Goal: Transaction & Acquisition: Book appointment/travel/reservation

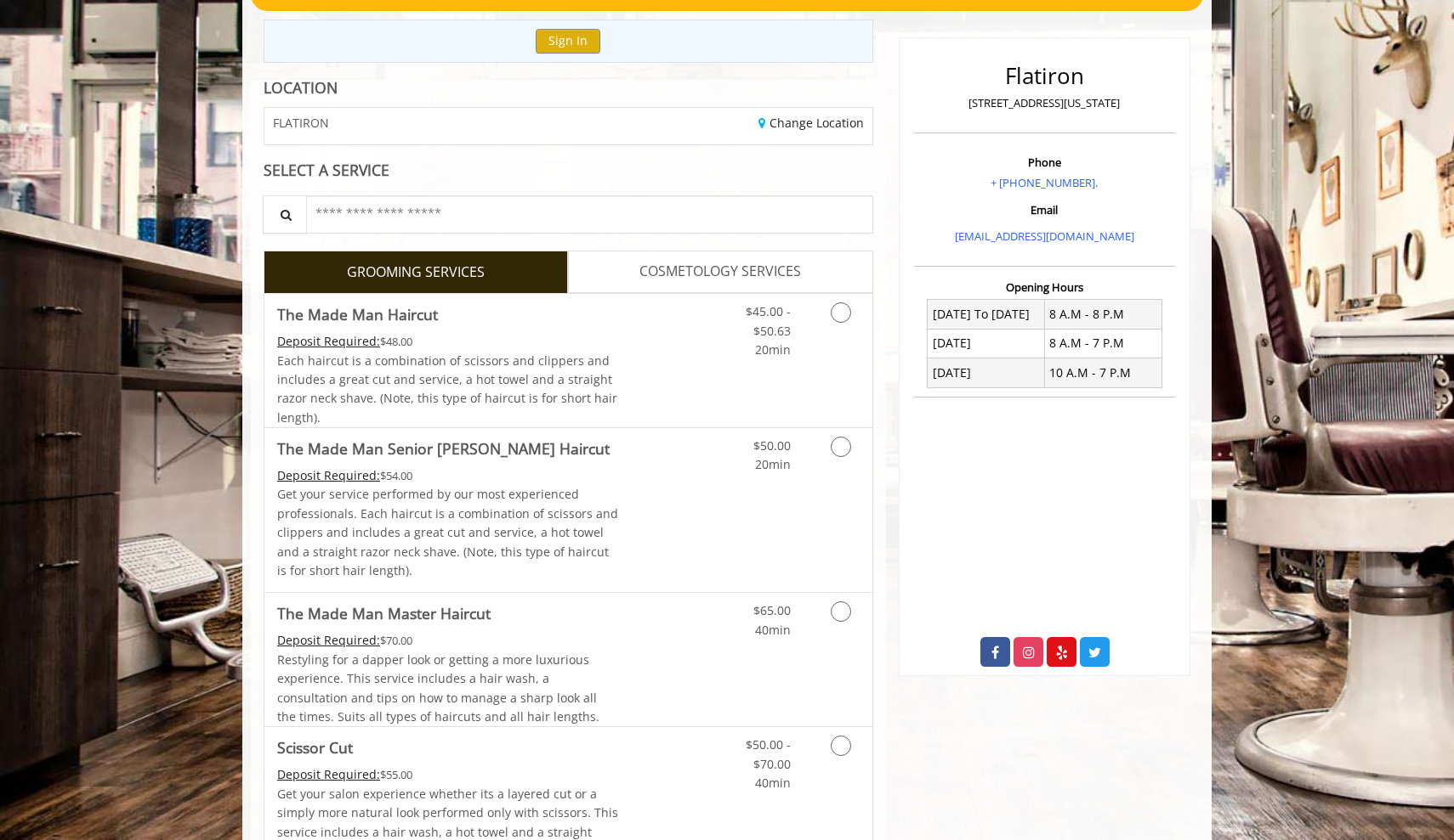
scroll to position [229, 0]
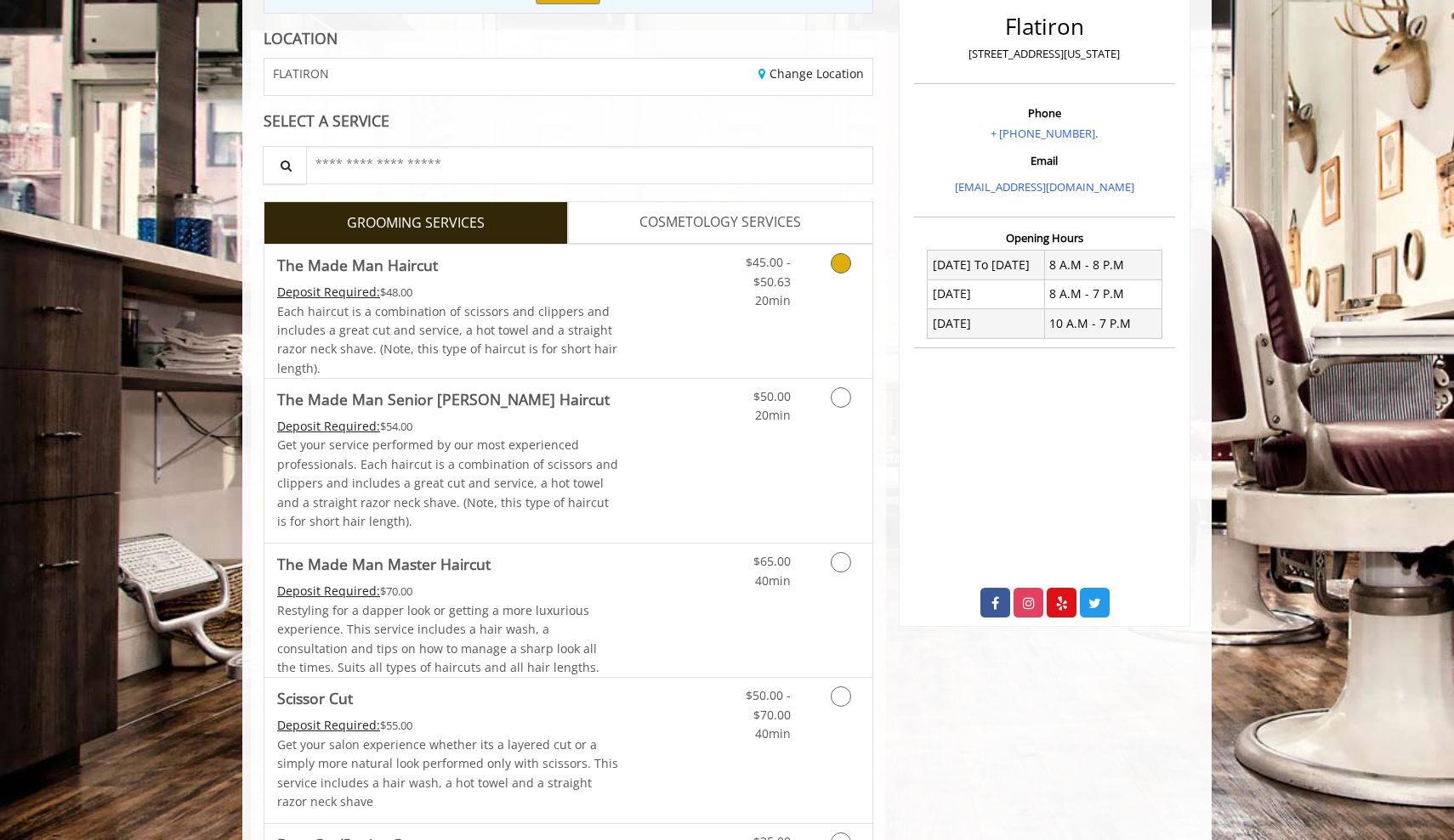
click at [846, 264] on icon "Grooming services" at bounding box center [840, 263] width 20 height 20
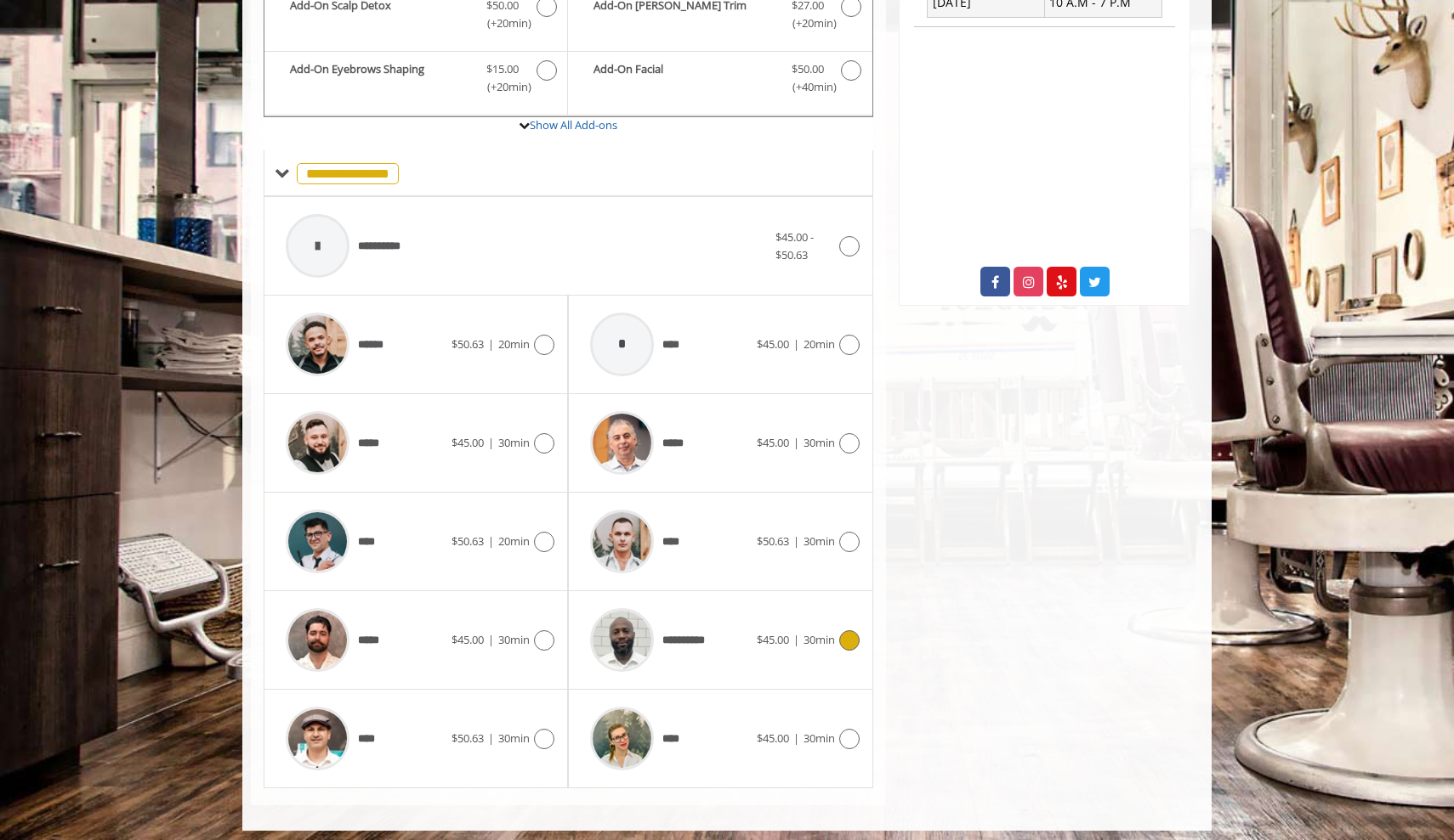
click at [791, 636] on span "$45.00 | 30min" at bounding box center [795, 640] width 79 height 18
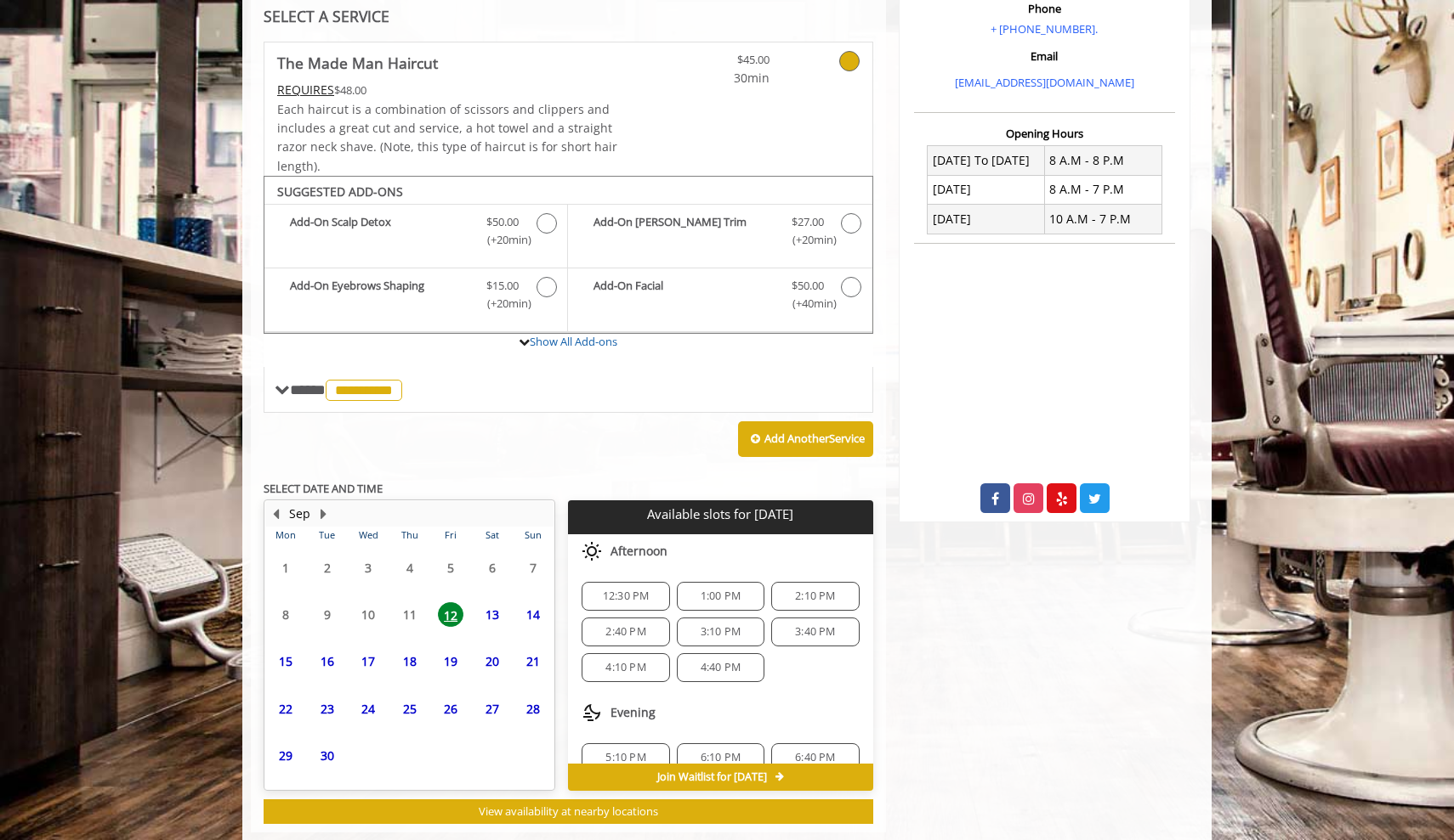
scroll to position [334, 0]
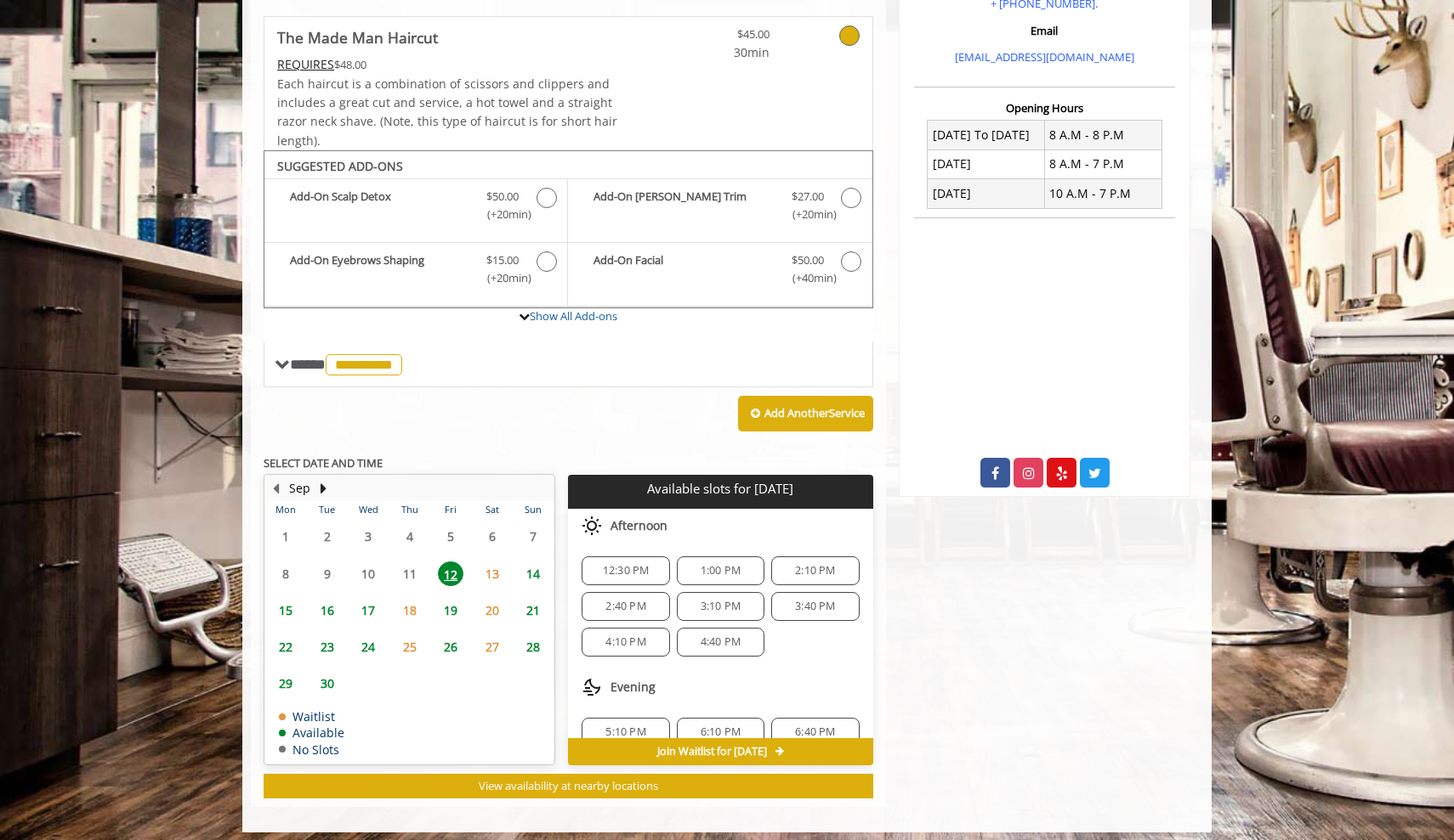
click at [723, 628] on div "4:40 PM" at bounding box center [720, 642] width 87 height 29
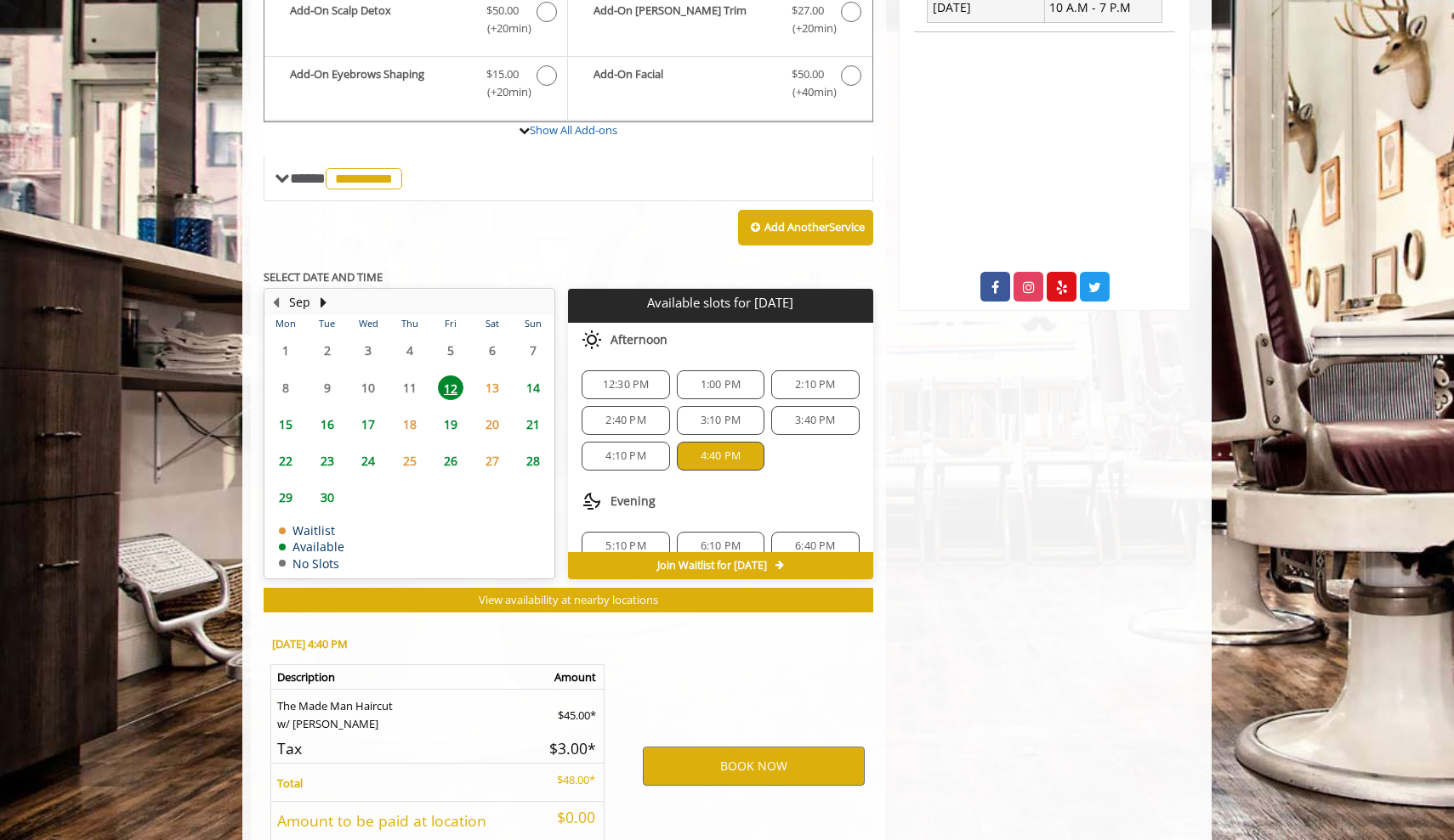
scroll to position [661, 0]
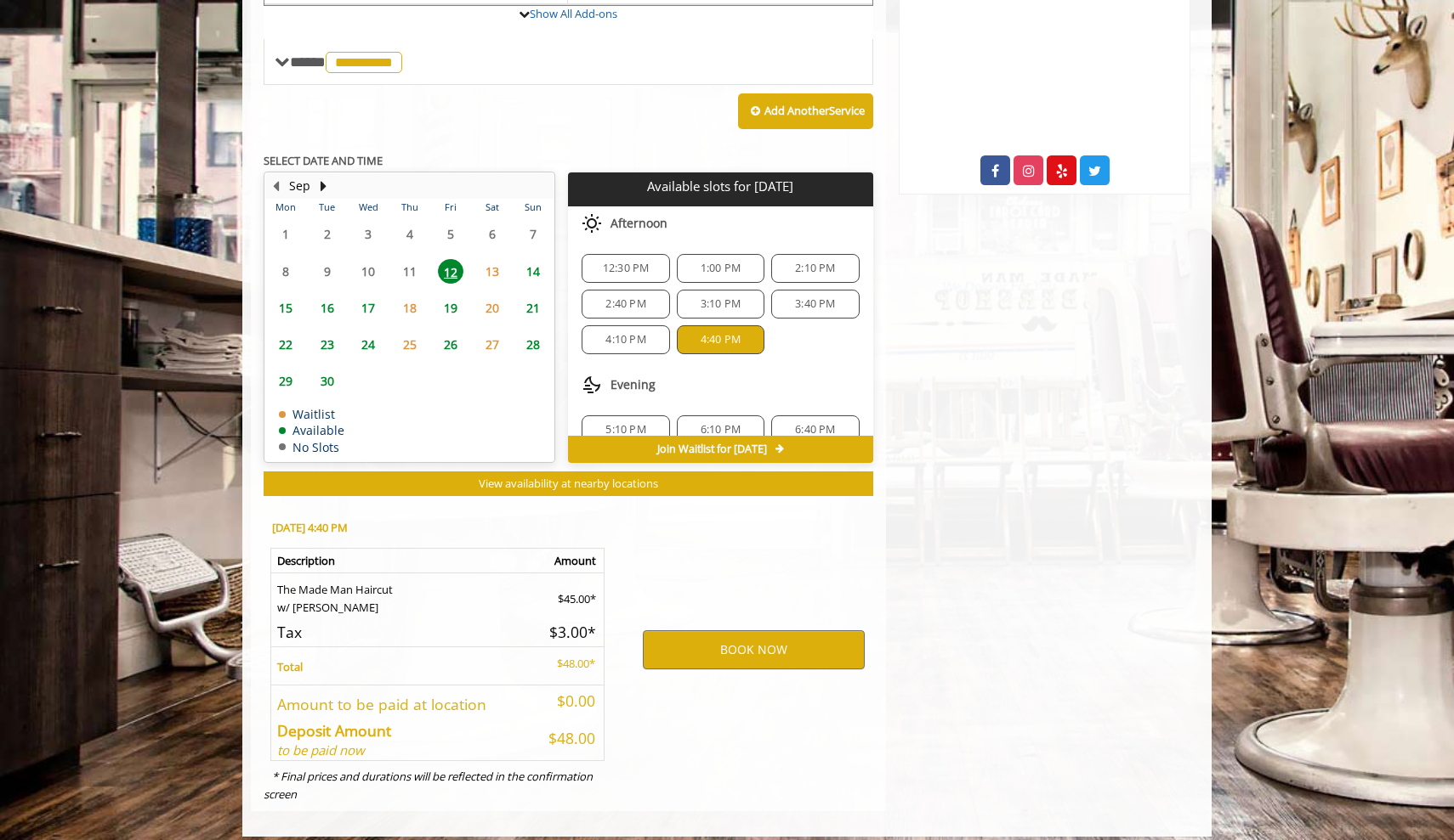
click at [723, 297] on span "3:10 PM" at bounding box center [719, 304] width 40 height 13
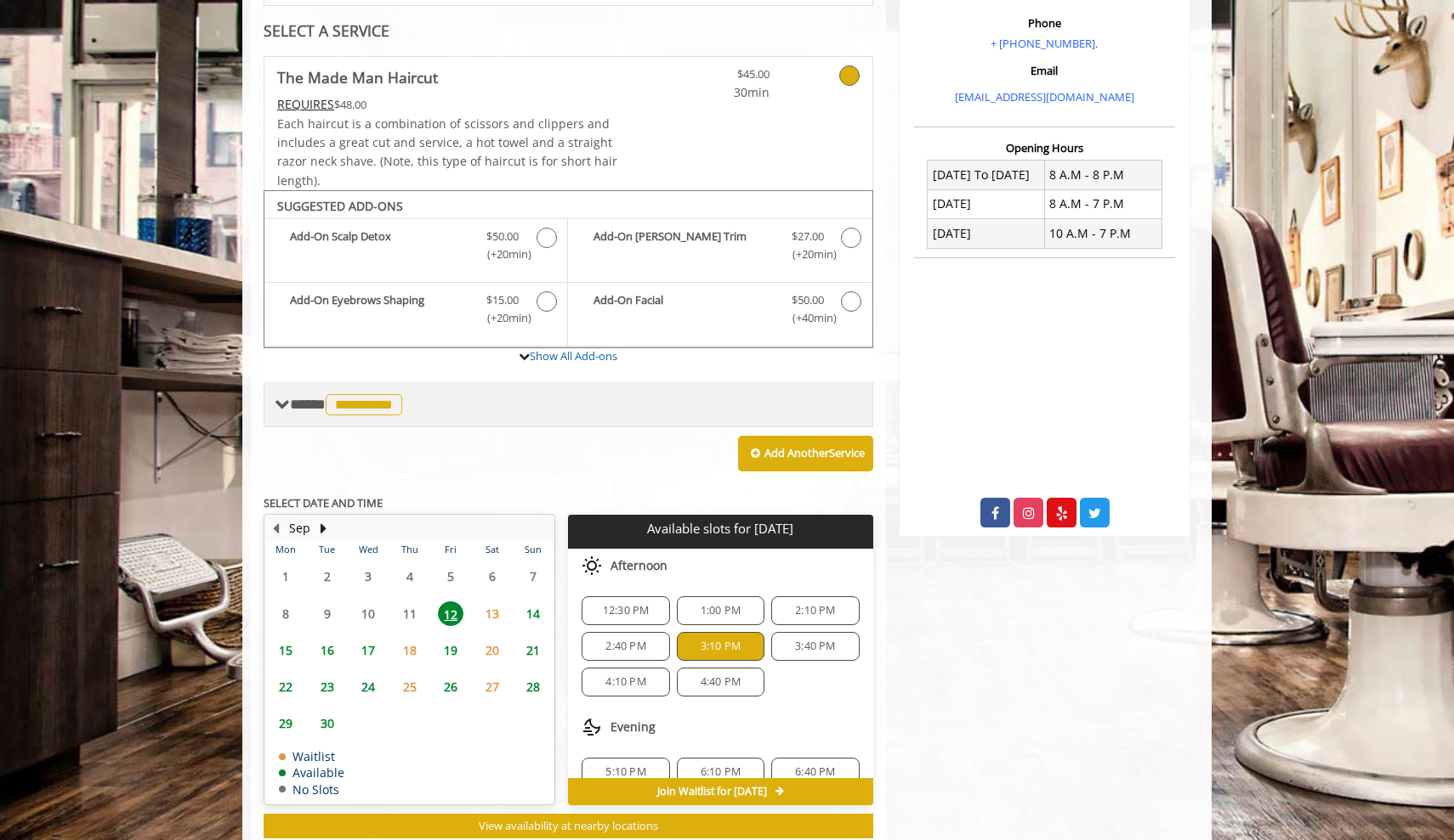
scroll to position [317, 0]
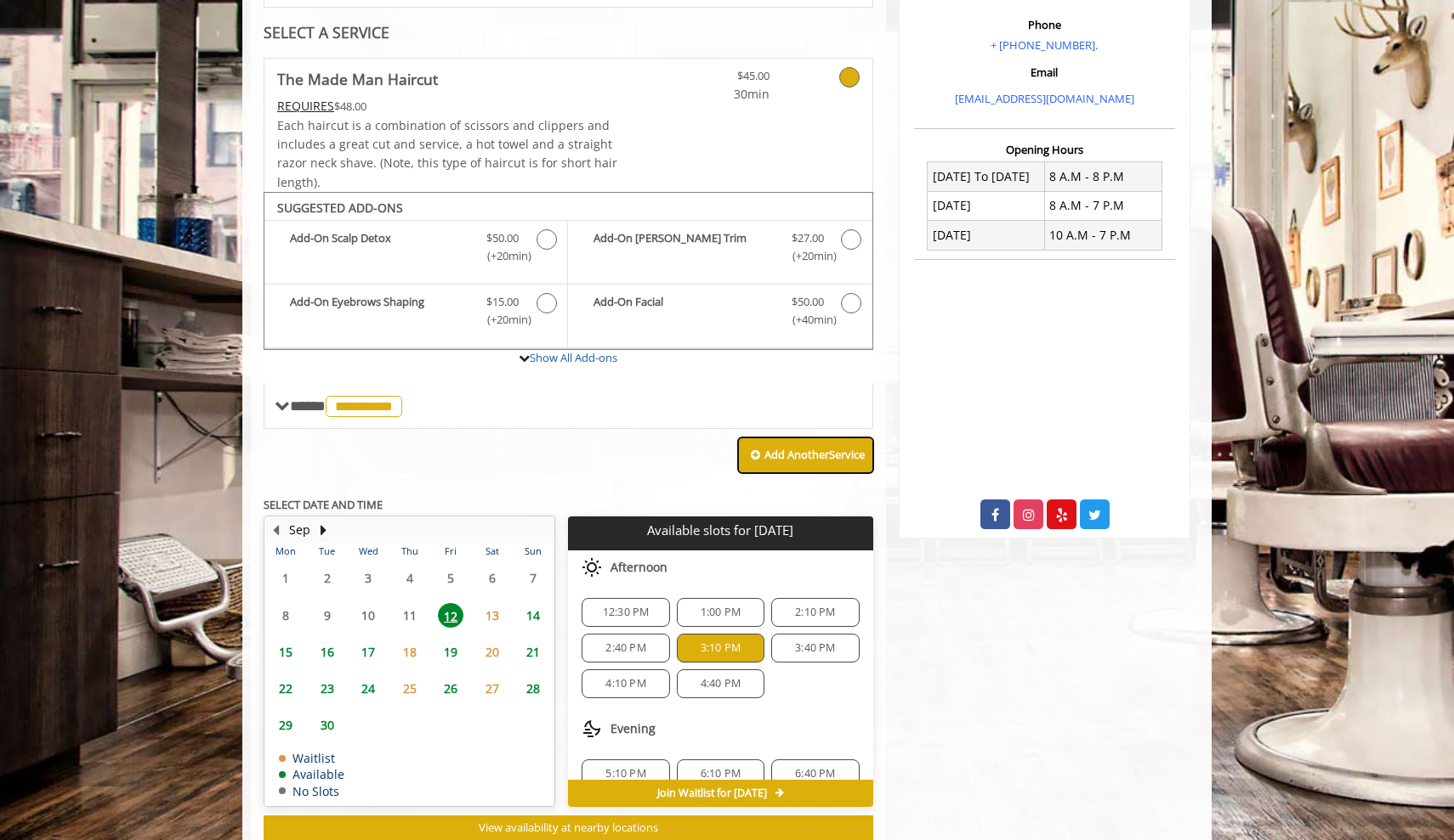
click at [765, 447] on b "Add Another Service" at bounding box center [815, 454] width 101 height 15
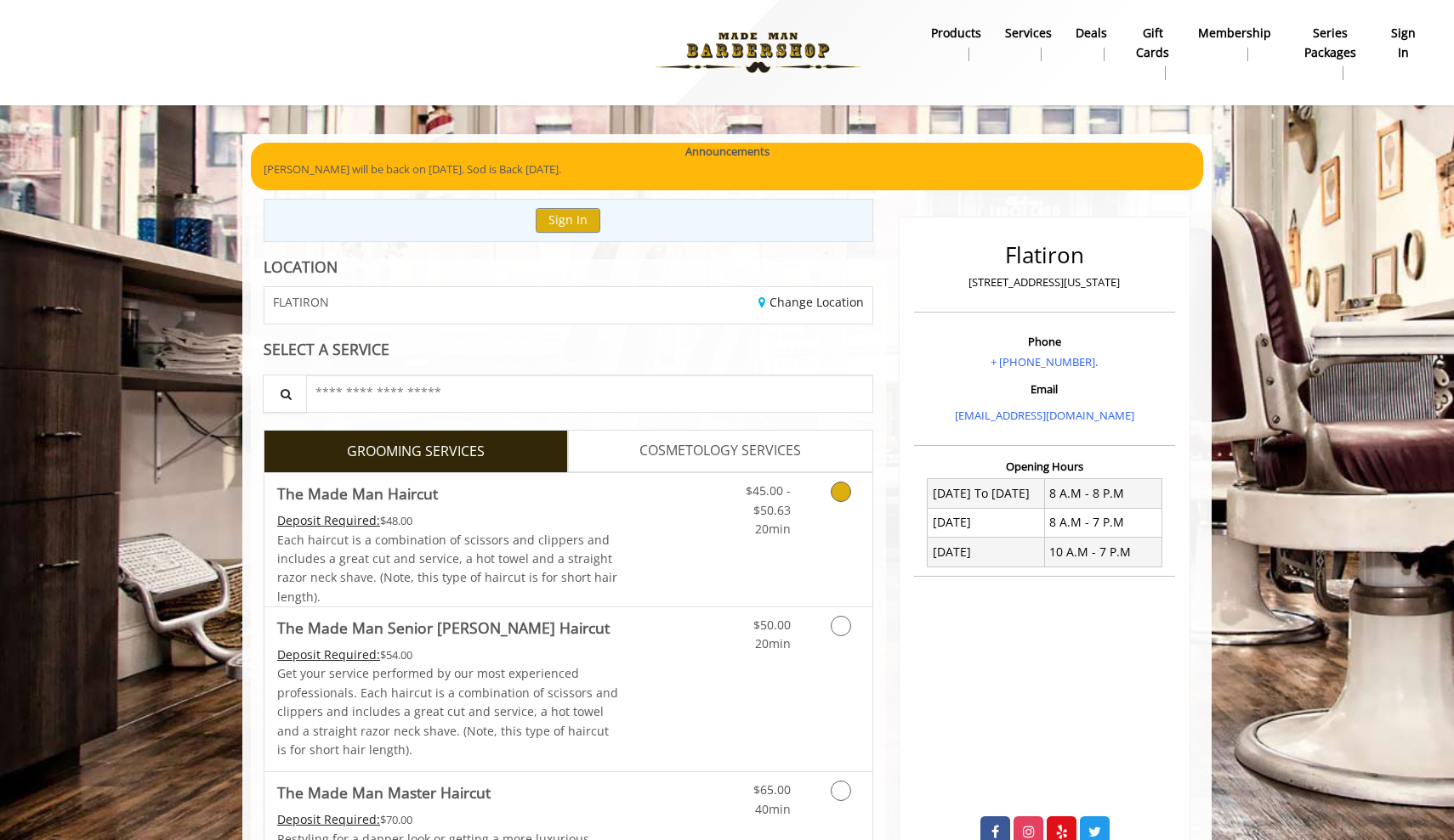
scroll to position [0, 0]
click at [832, 495] on icon "Grooming services" at bounding box center [840, 491] width 20 height 20
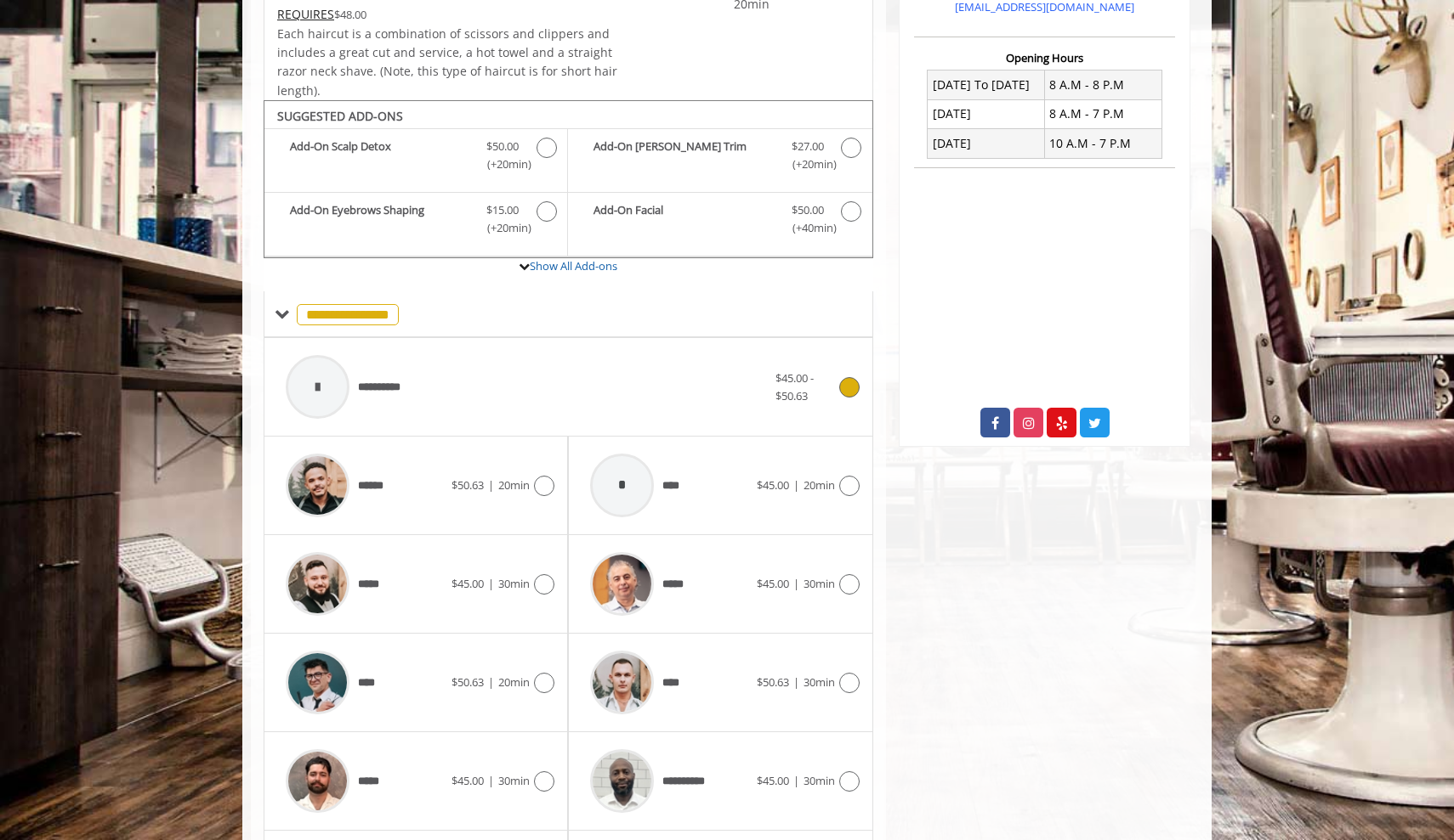
scroll to position [399, 0]
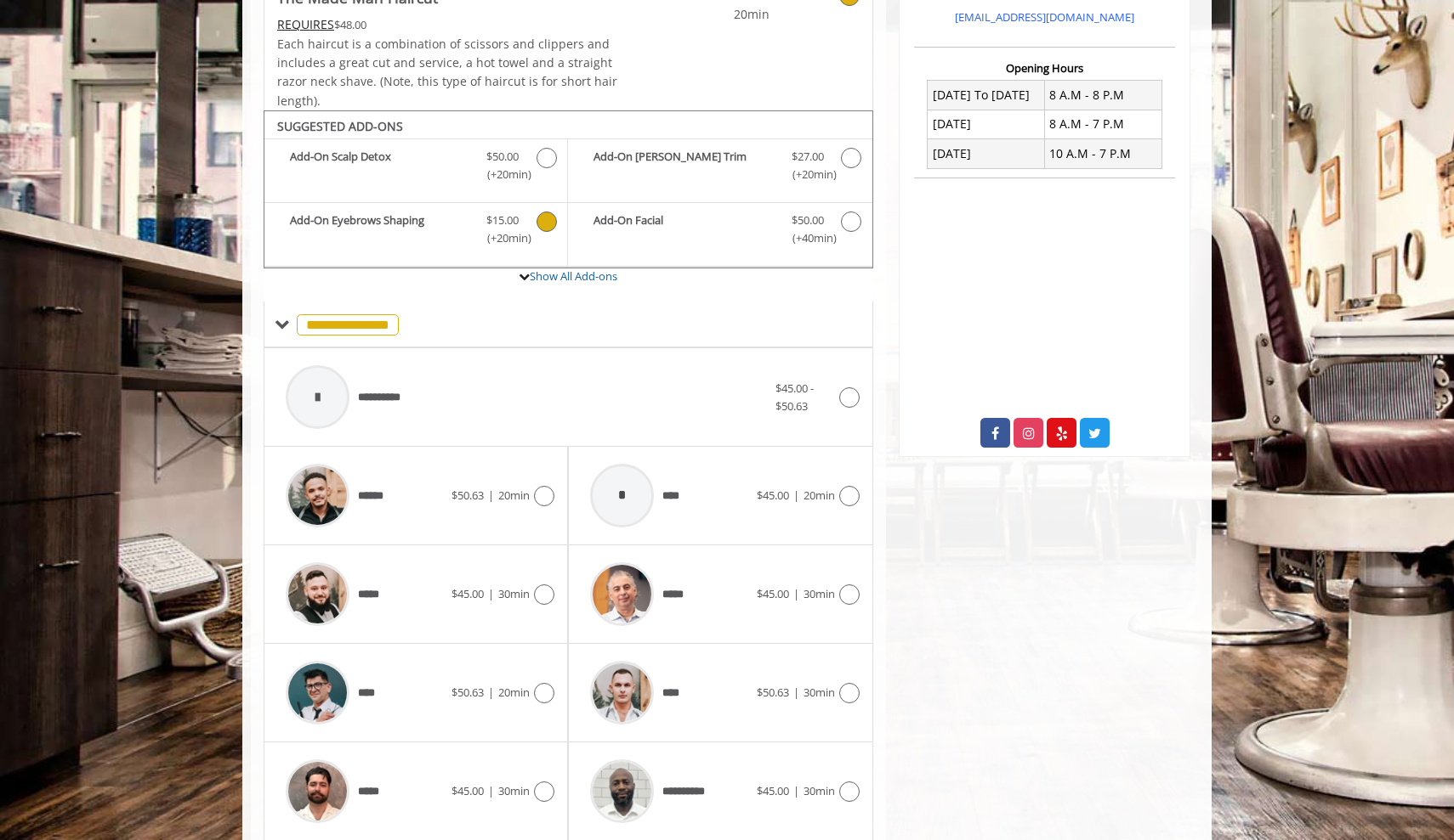
click at [549, 220] on icon "The Made Man Haircut Add-onS" at bounding box center [546, 221] width 20 height 20
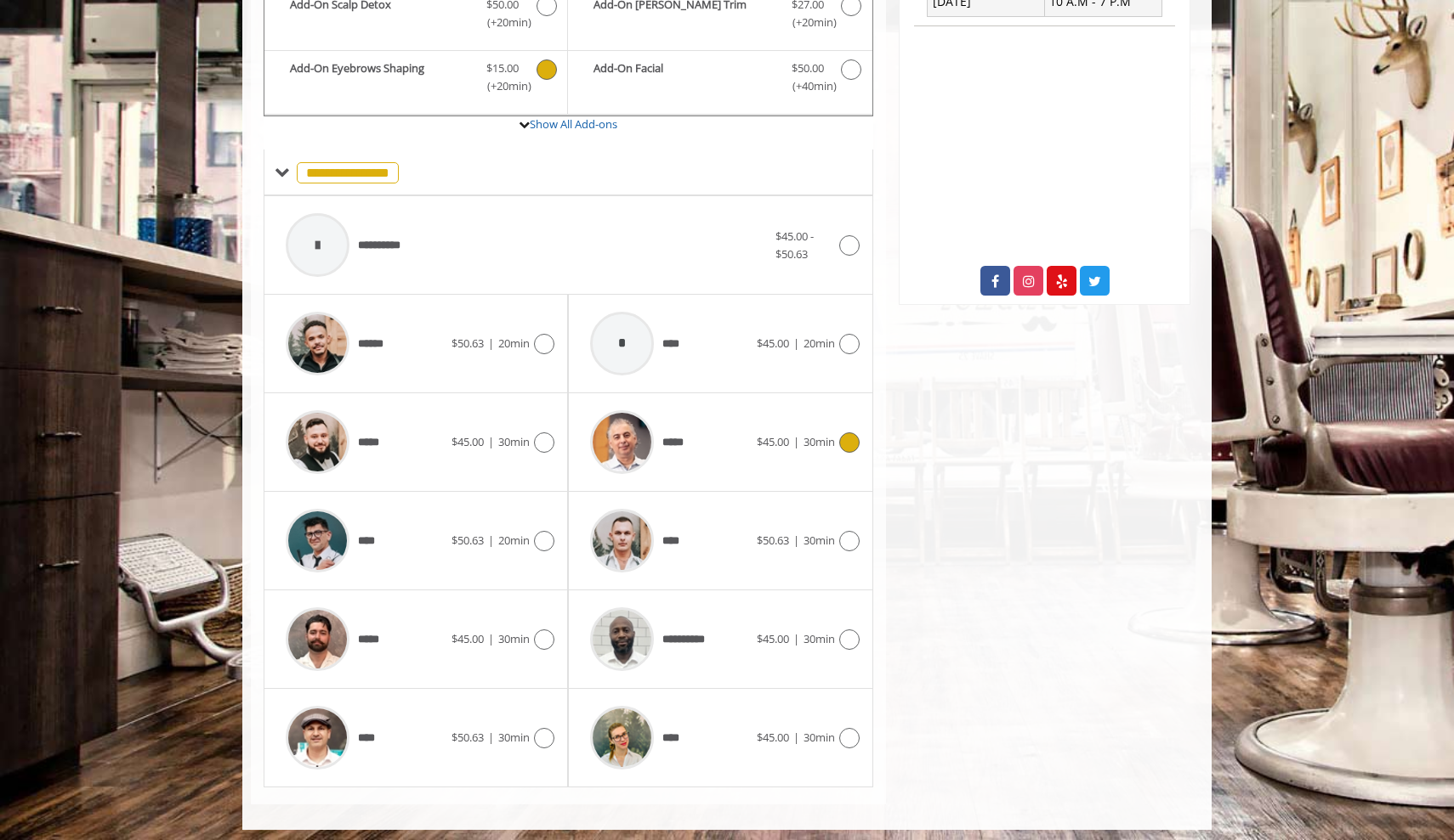
scroll to position [550, 0]
click at [689, 611] on span "**********" at bounding box center [651, 640] width 138 height 80
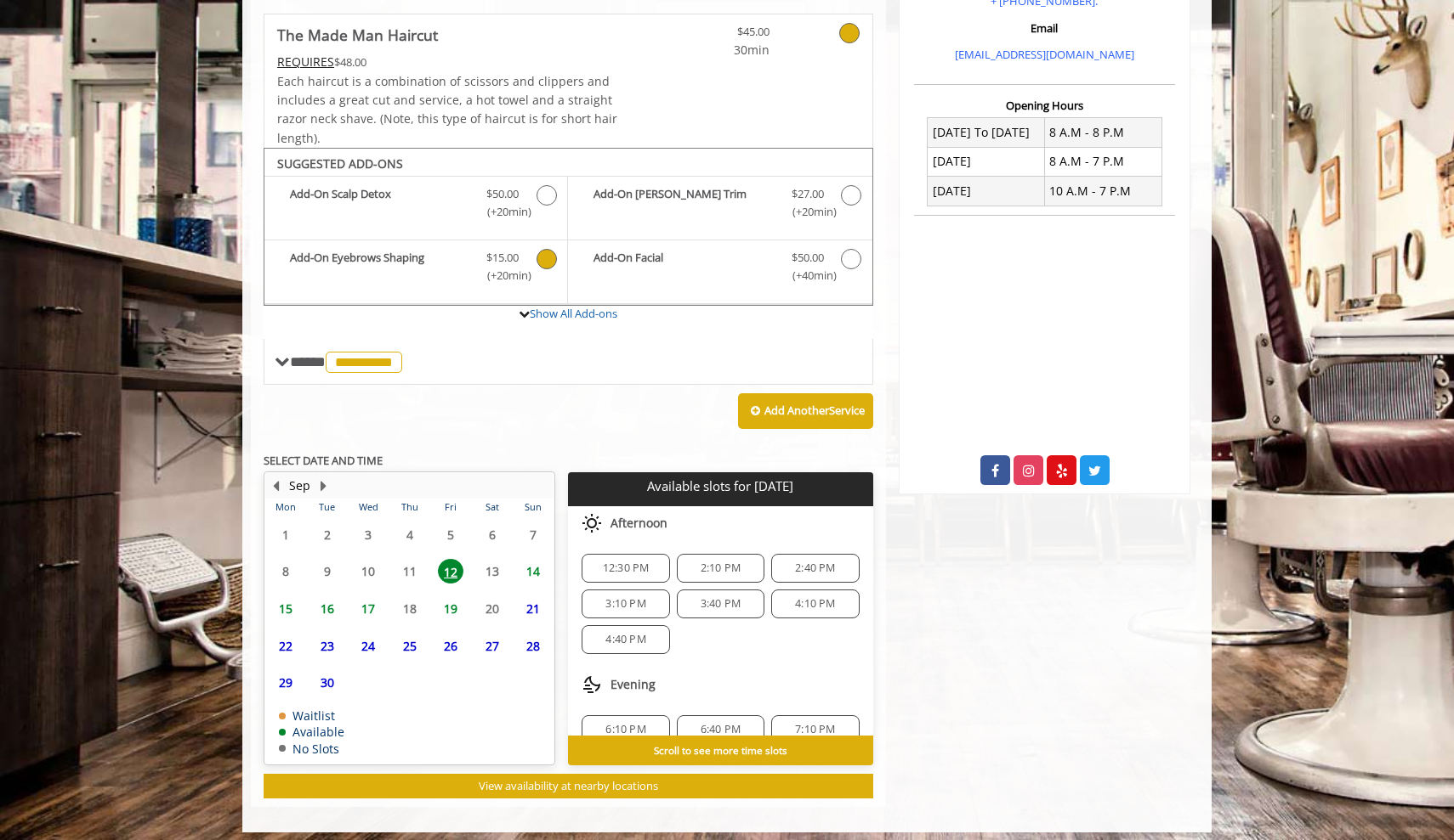
scroll to position [360, 0]
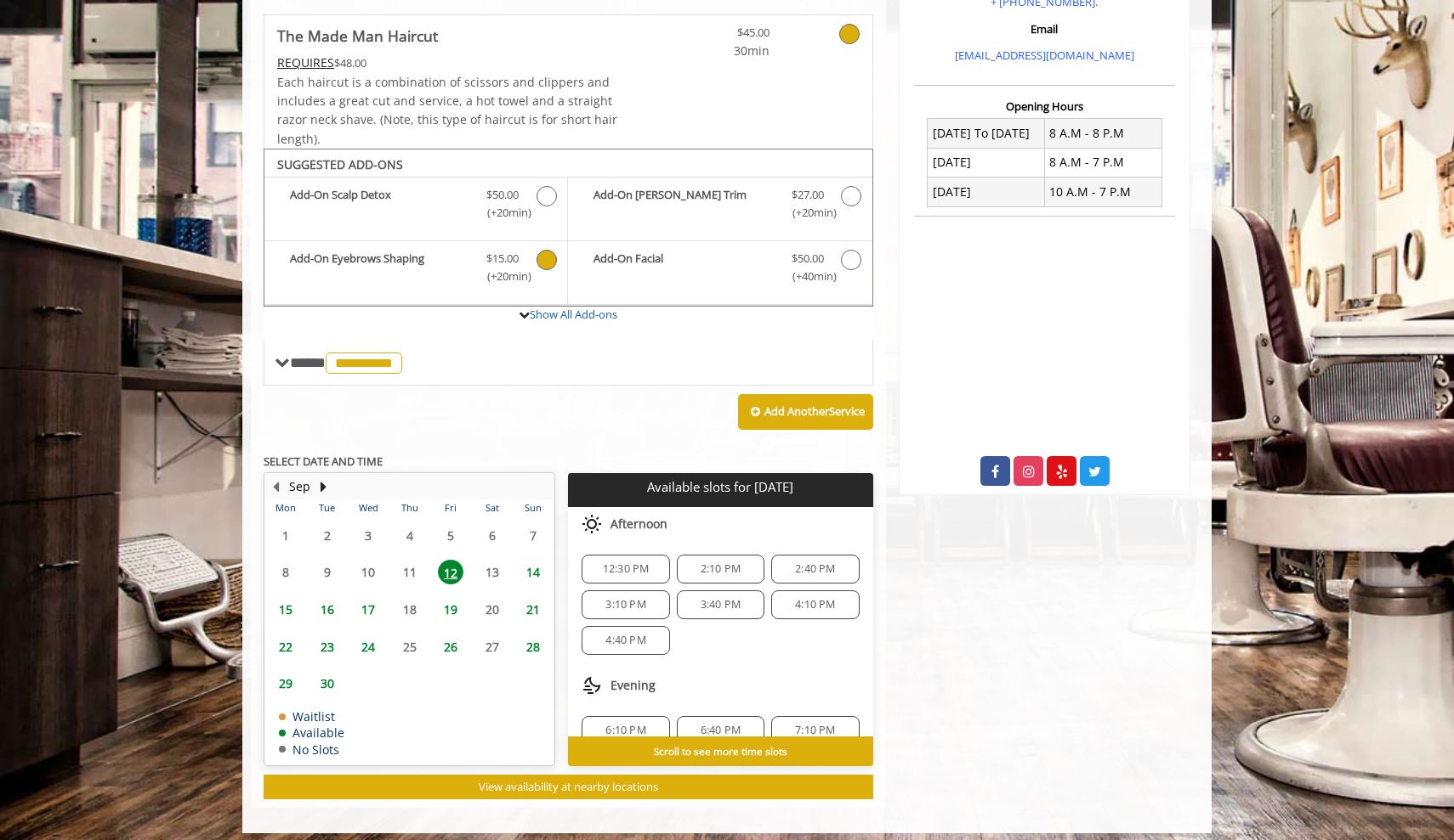
click at [612, 598] on span "3:10 PM" at bounding box center [625, 604] width 40 height 13
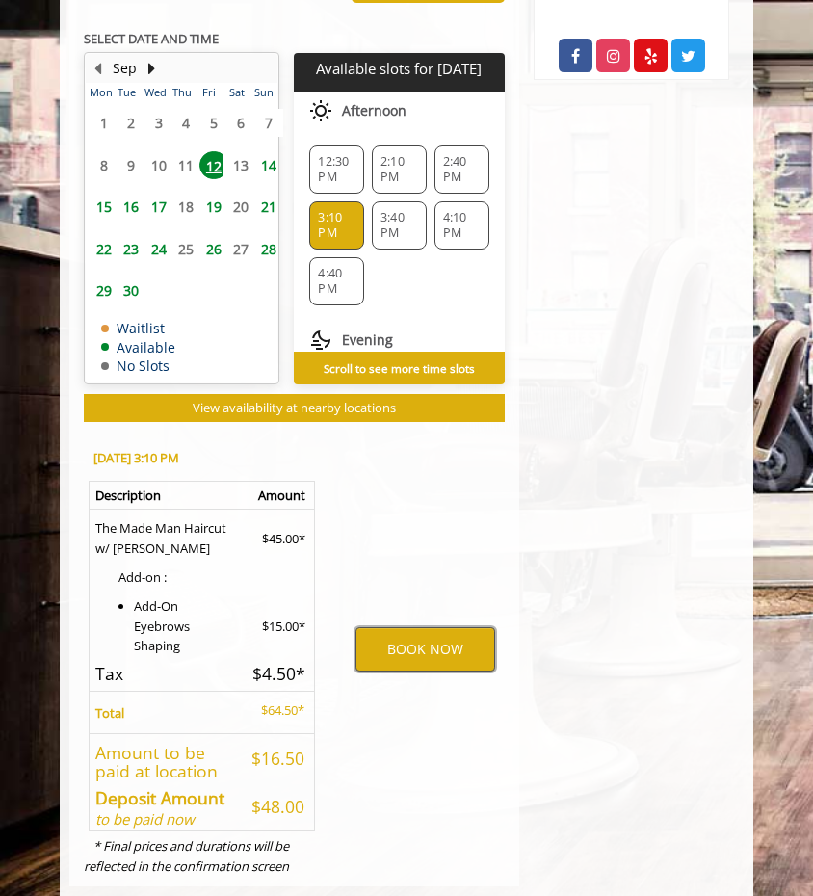
scroll to position [938, 0]
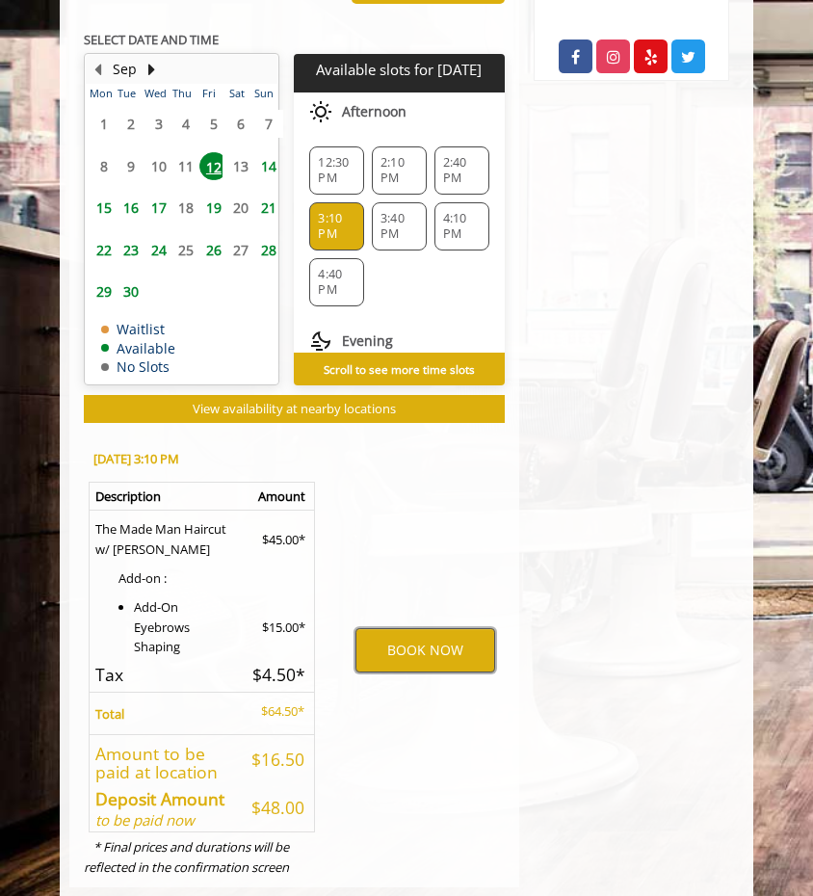
click at [381, 628] on button "BOOK NOW" at bounding box center [424, 650] width 139 height 44
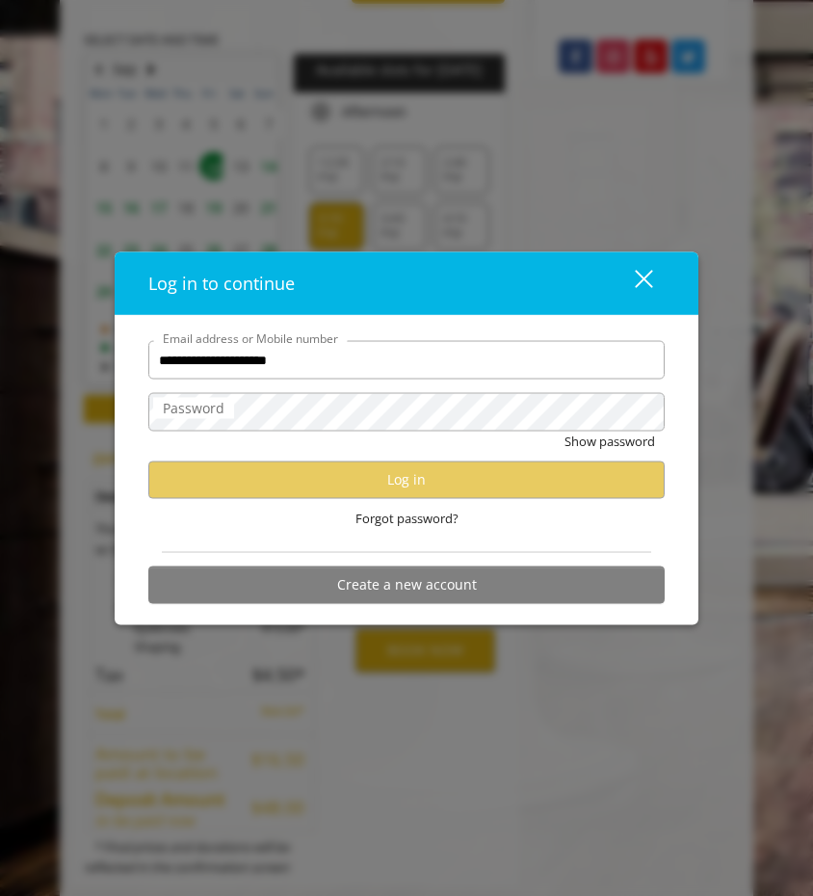
scroll to position [0, 0]
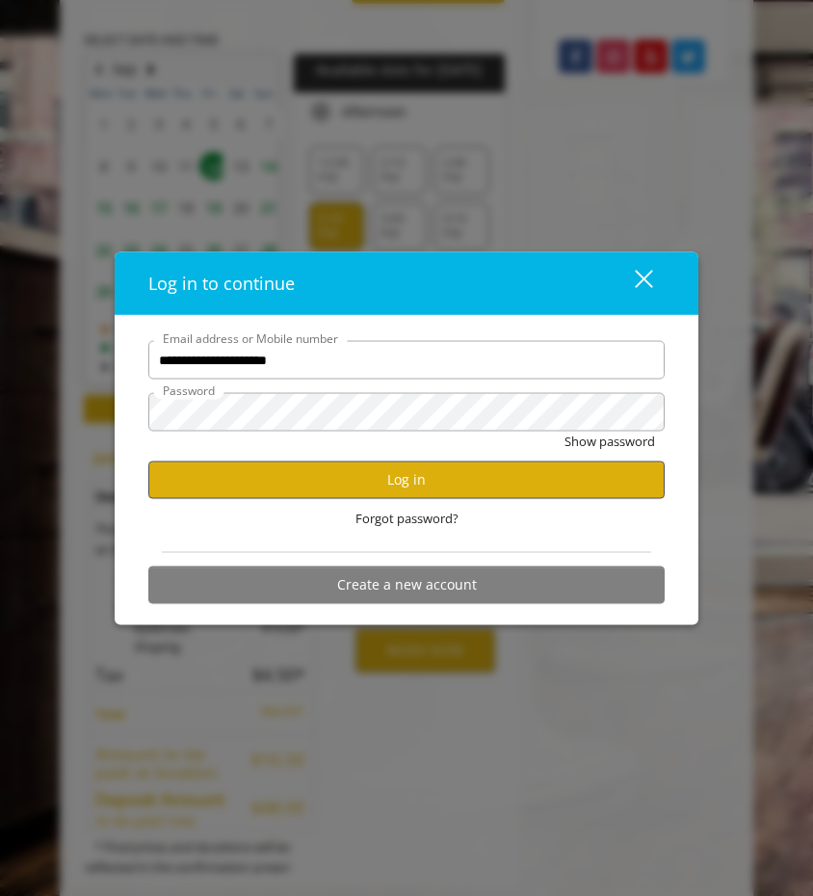
click at [335, 477] on button "Log in" at bounding box center [406, 479] width 516 height 38
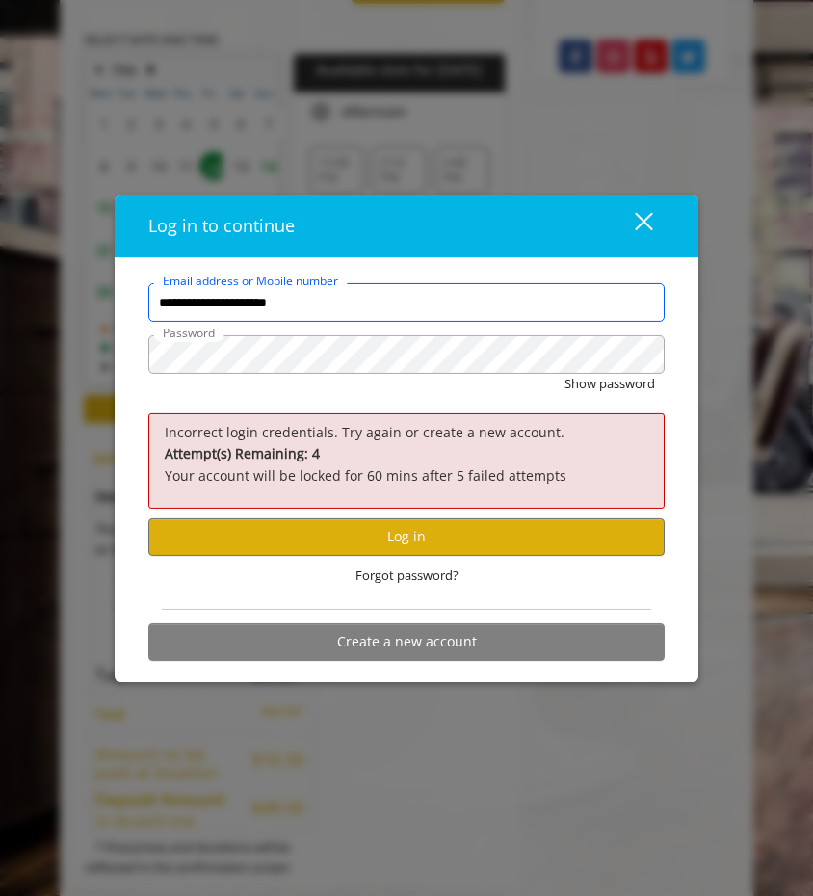
drag, startPoint x: 333, startPoint y: 309, endPoint x: 38, endPoint y: 289, distance: 296.3
click at [38, 289] on div "**********" at bounding box center [406, 448] width 813 height 896
type input "**********"
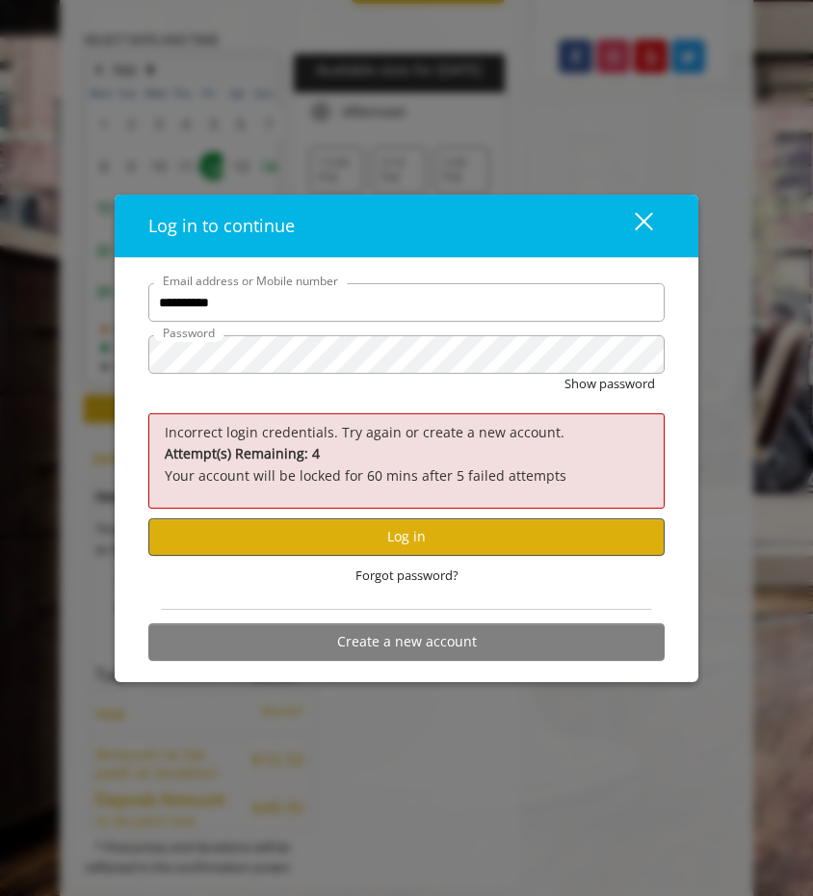
click at [436, 534] on button "Log in" at bounding box center [406, 537] width 516 height 38
click at [641, 221] on div "close dialog" at bounding box center [644, 222] width 18 height 18
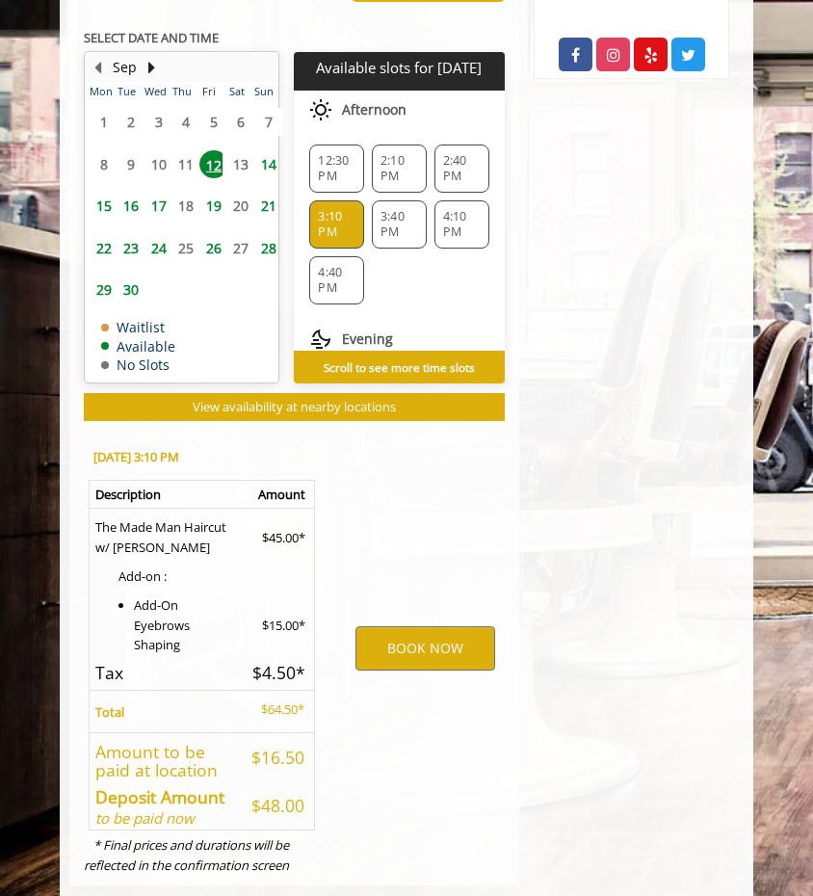
scroll to position [938, 0]
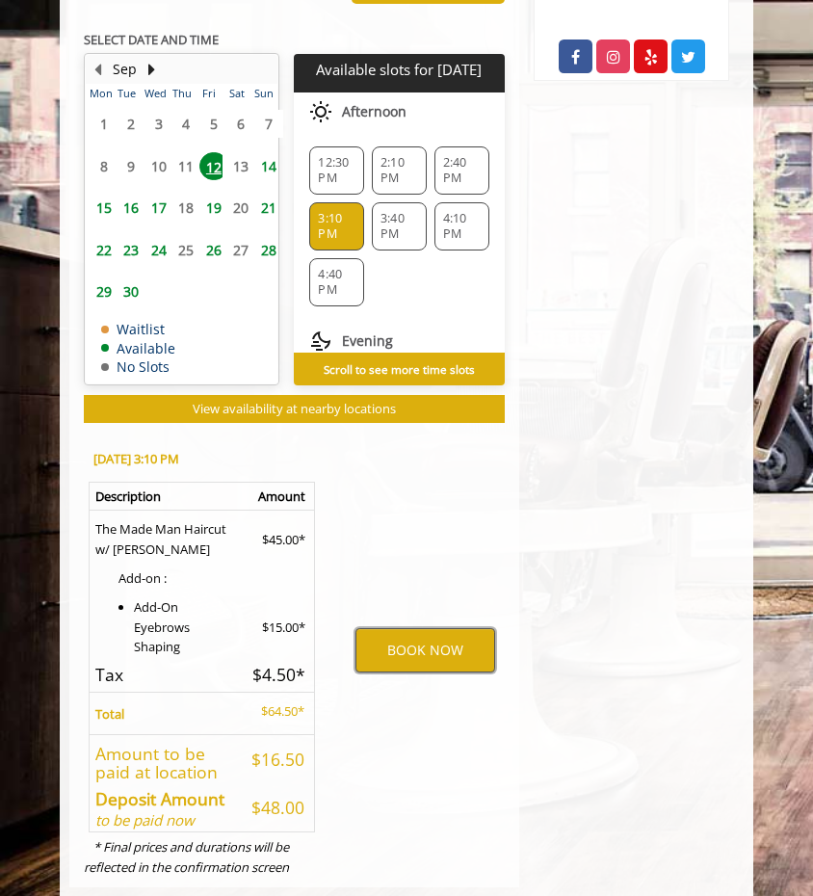
click at [412, 628] on button "BOOK NOW" at bounding box center [424, 650] width 139 height 44
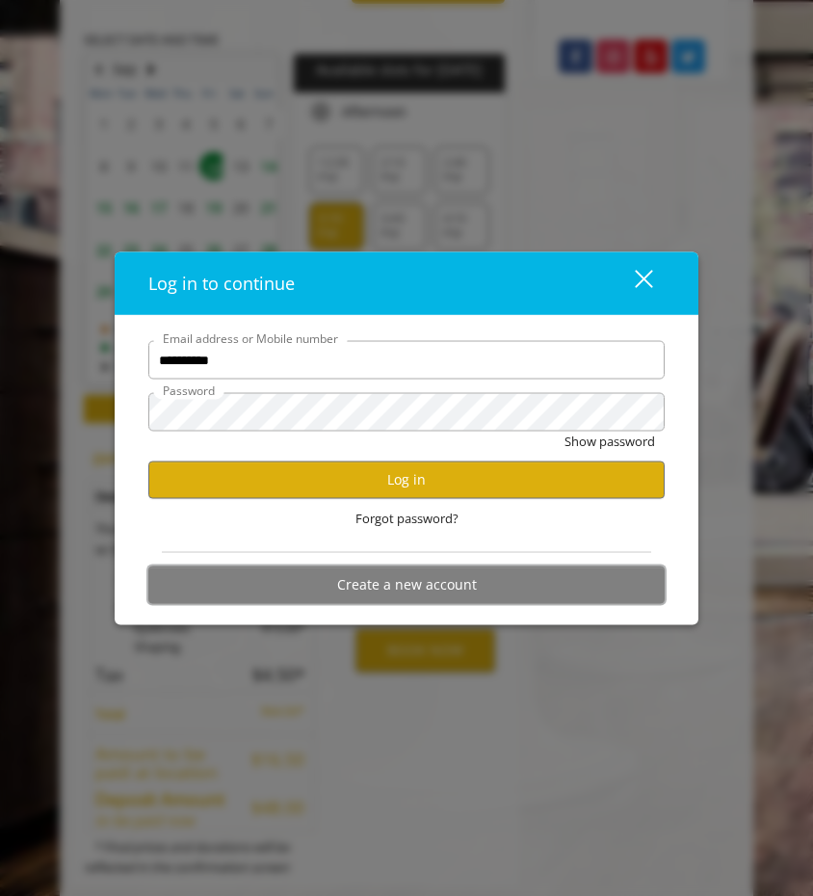
click at [440, 594] on button "Create a new account" at bounding box center [406, 584] width 516 height 38
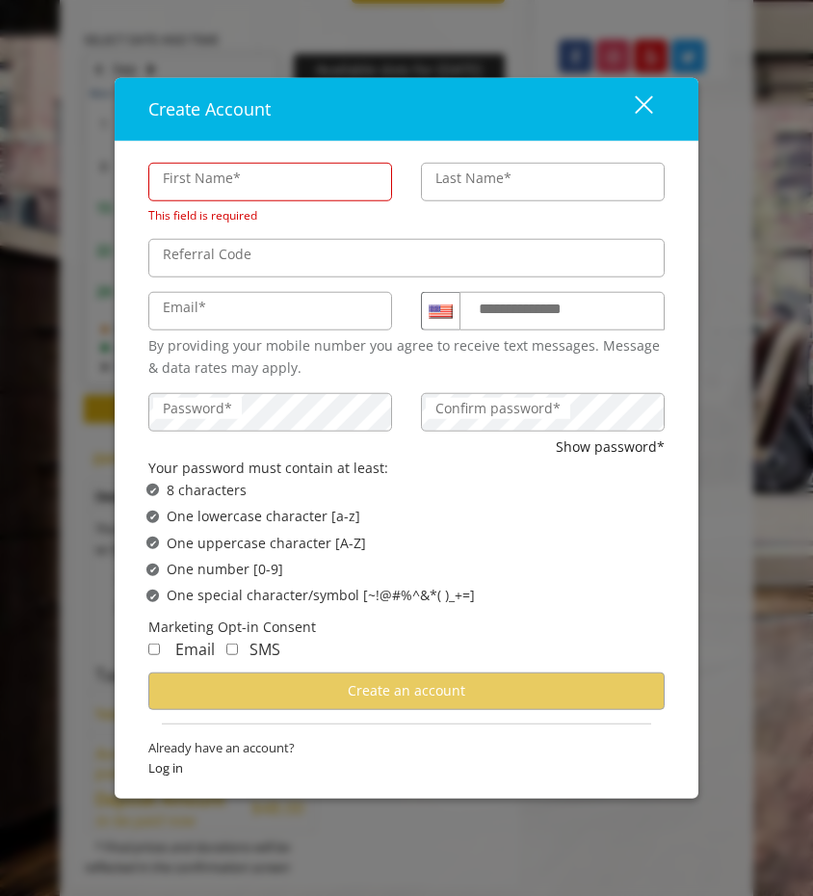
click at [656, 121] on button "close" at bounding box center [631, 109] width 65 height 39
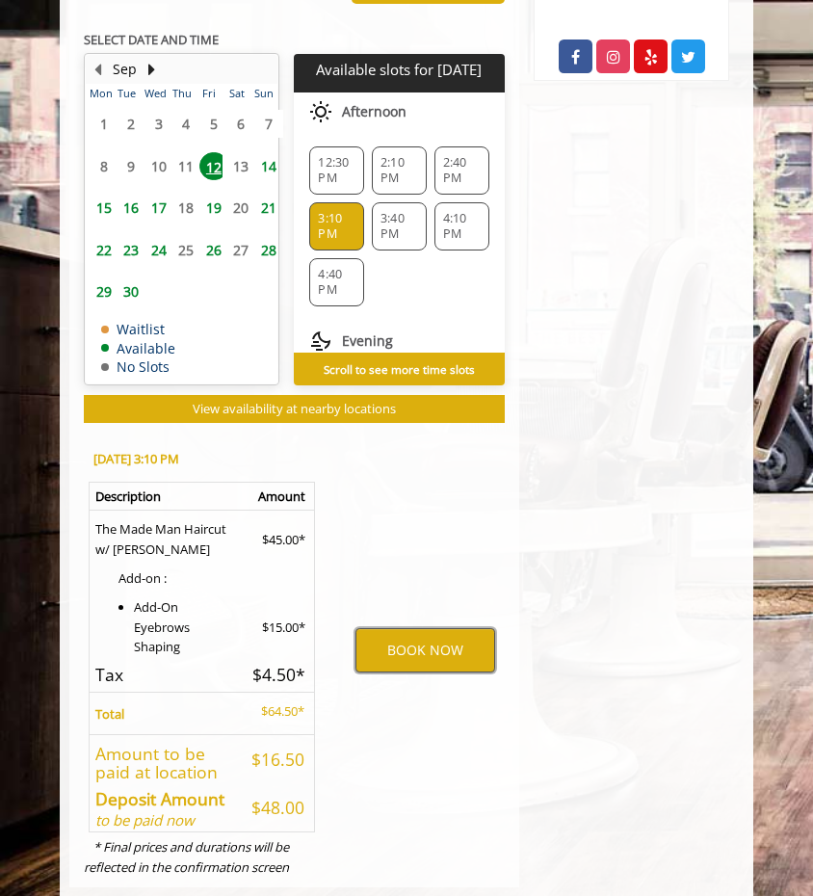
click at [410, 628] on button "BOOK NOW" at bounding box center [424, 650] width 139 height 44
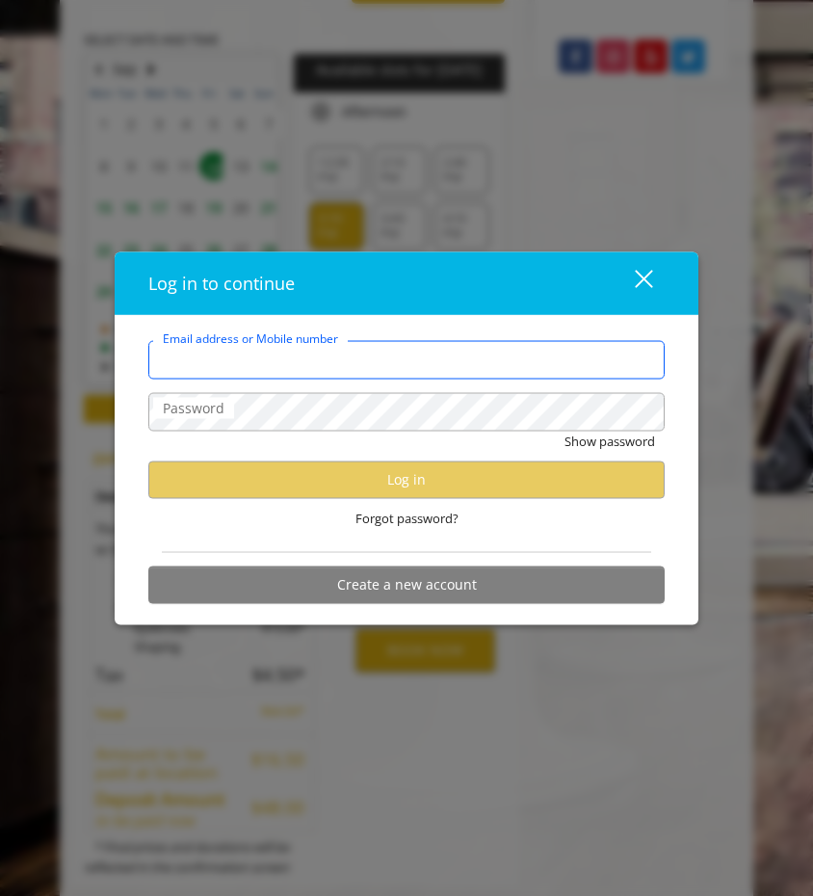
type input "**********"
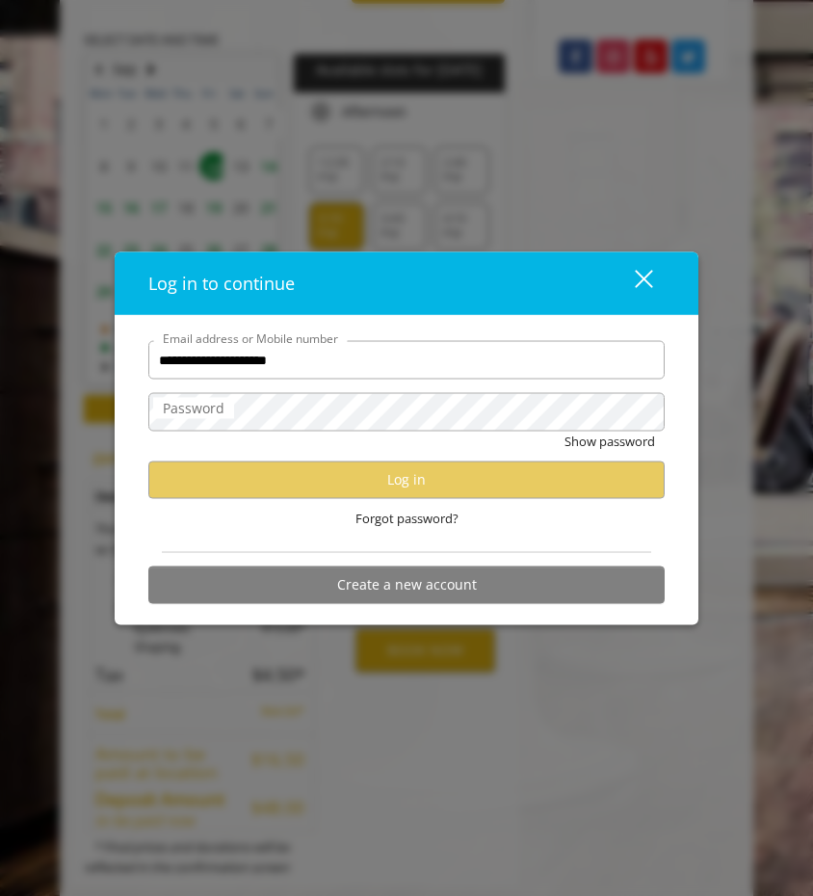
click at [220, 410] on label "Password" at bounding box center [193, 408] width 81 height 21
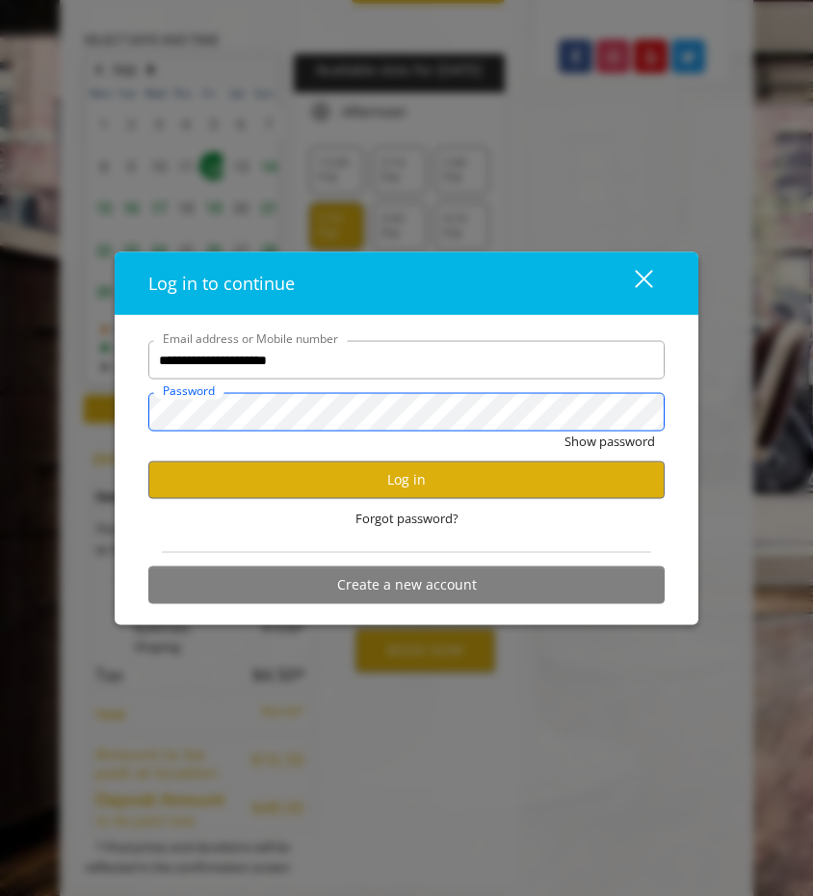
click at [609, 441] on button "Show password" at bounding box center [609, 441] width 91 height 20
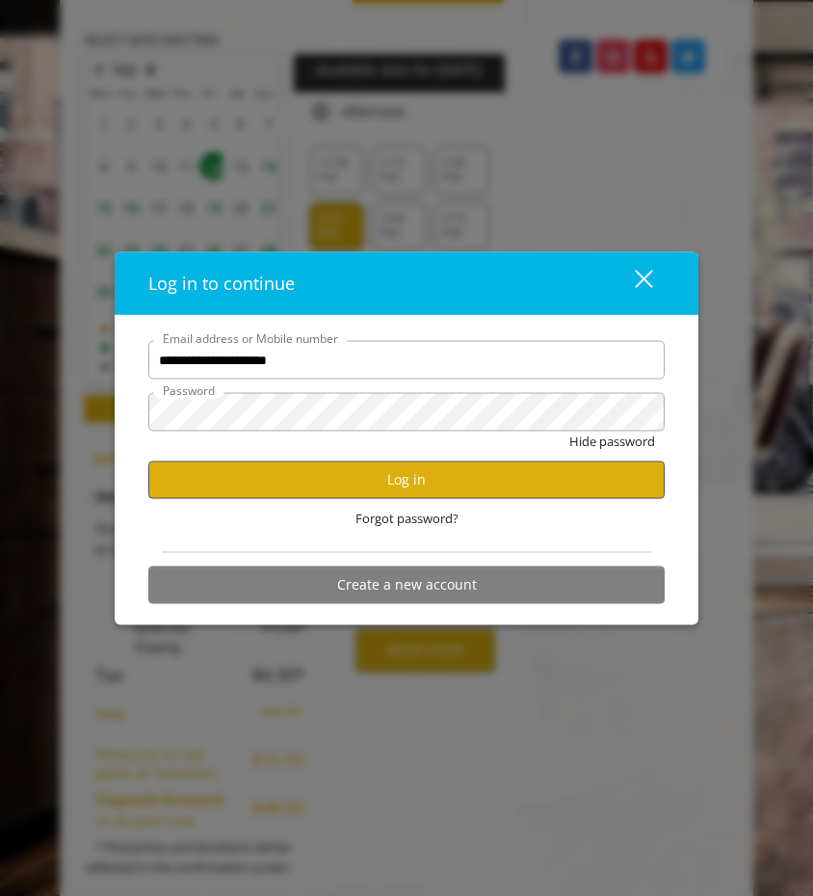
click at [317, 479] on button "Log in" at bounding box center [406, 479] width 516 height 38
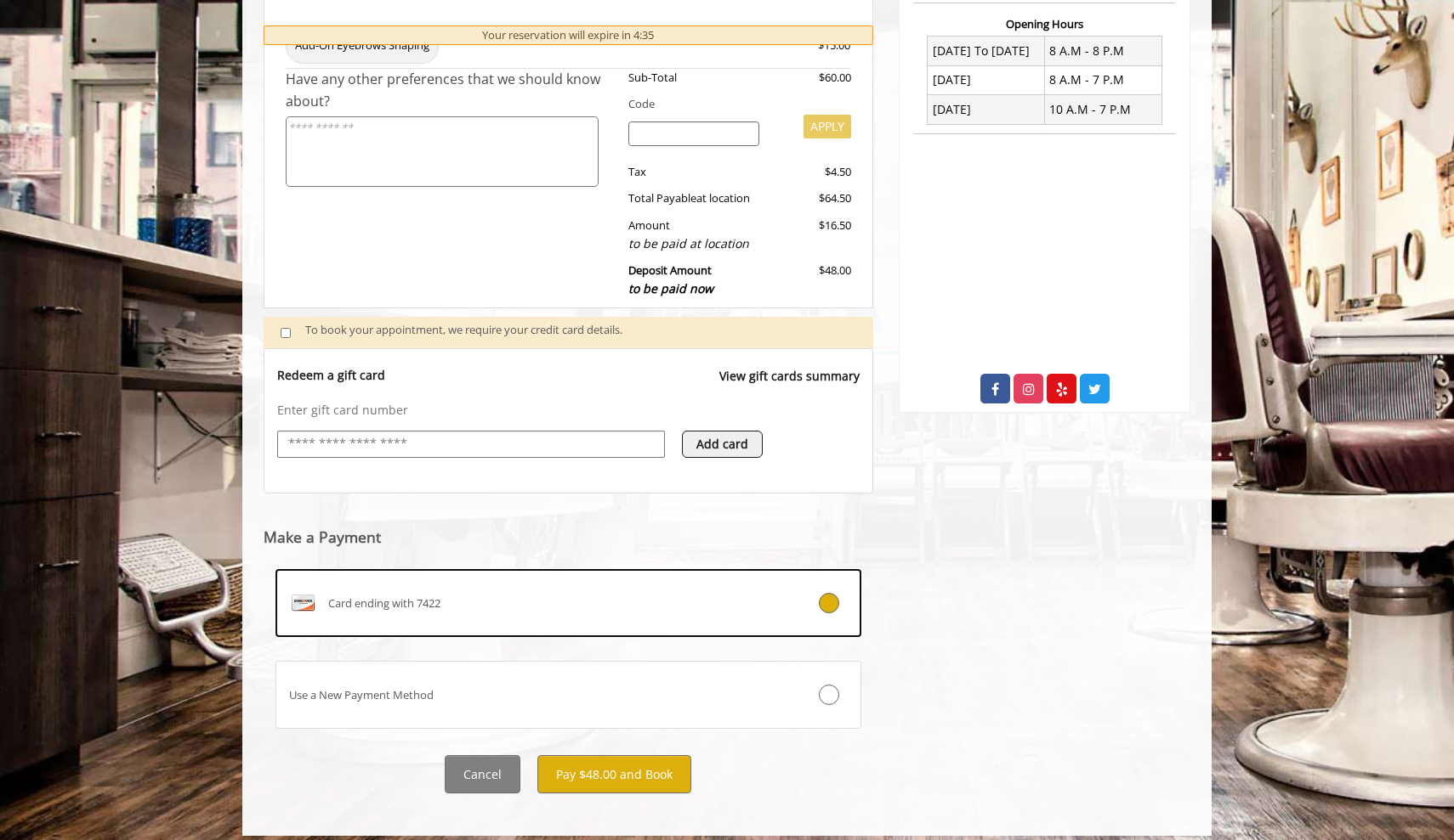
scroll to position [442, 0]
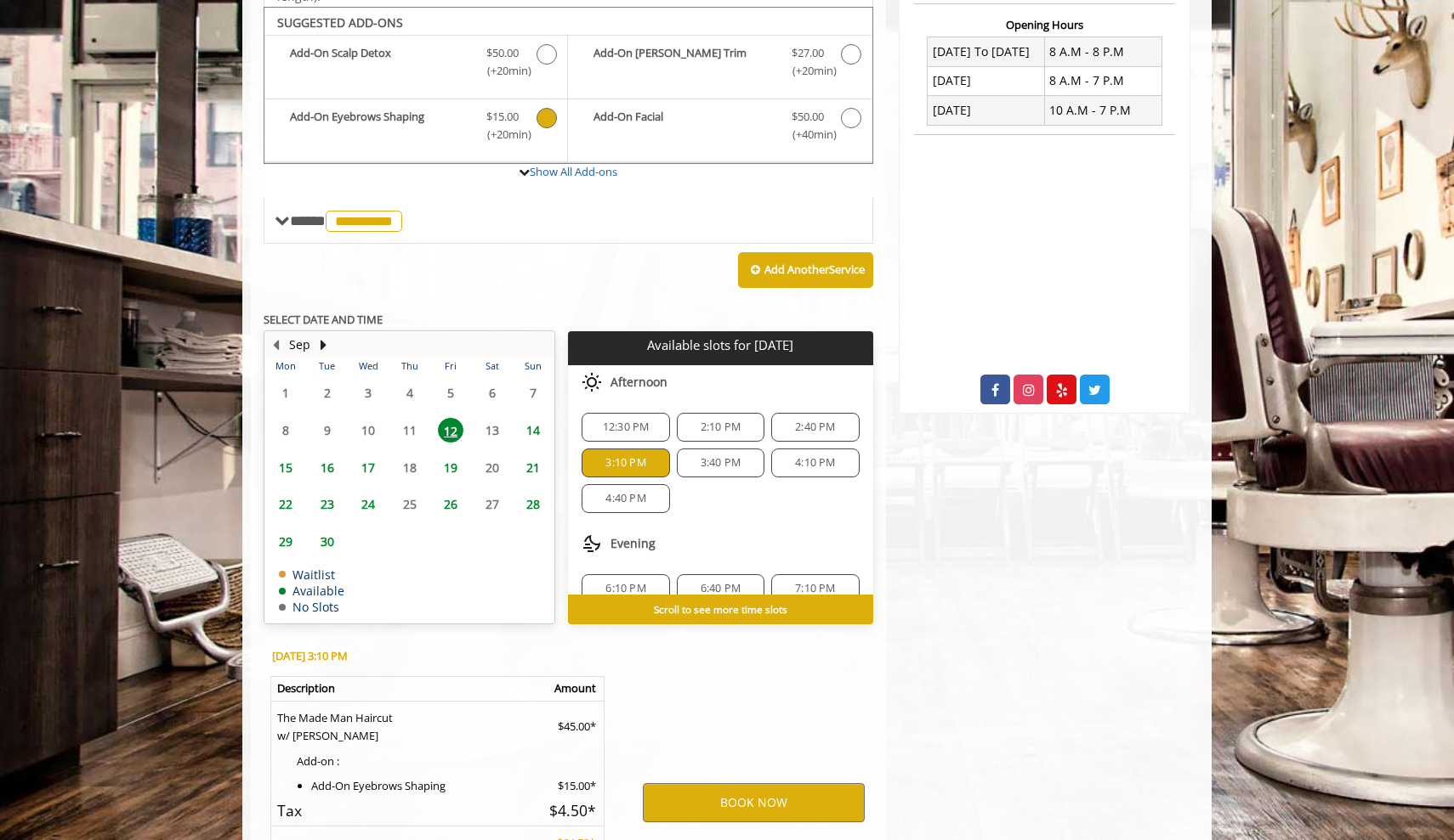
click at [606, 757] on div "[DATE] 3:10 PM Description Amount The Made Man Haircut w/ [PERSON_NAME] $45.00*…" at bounding box center [436, 811] width 371 height 357
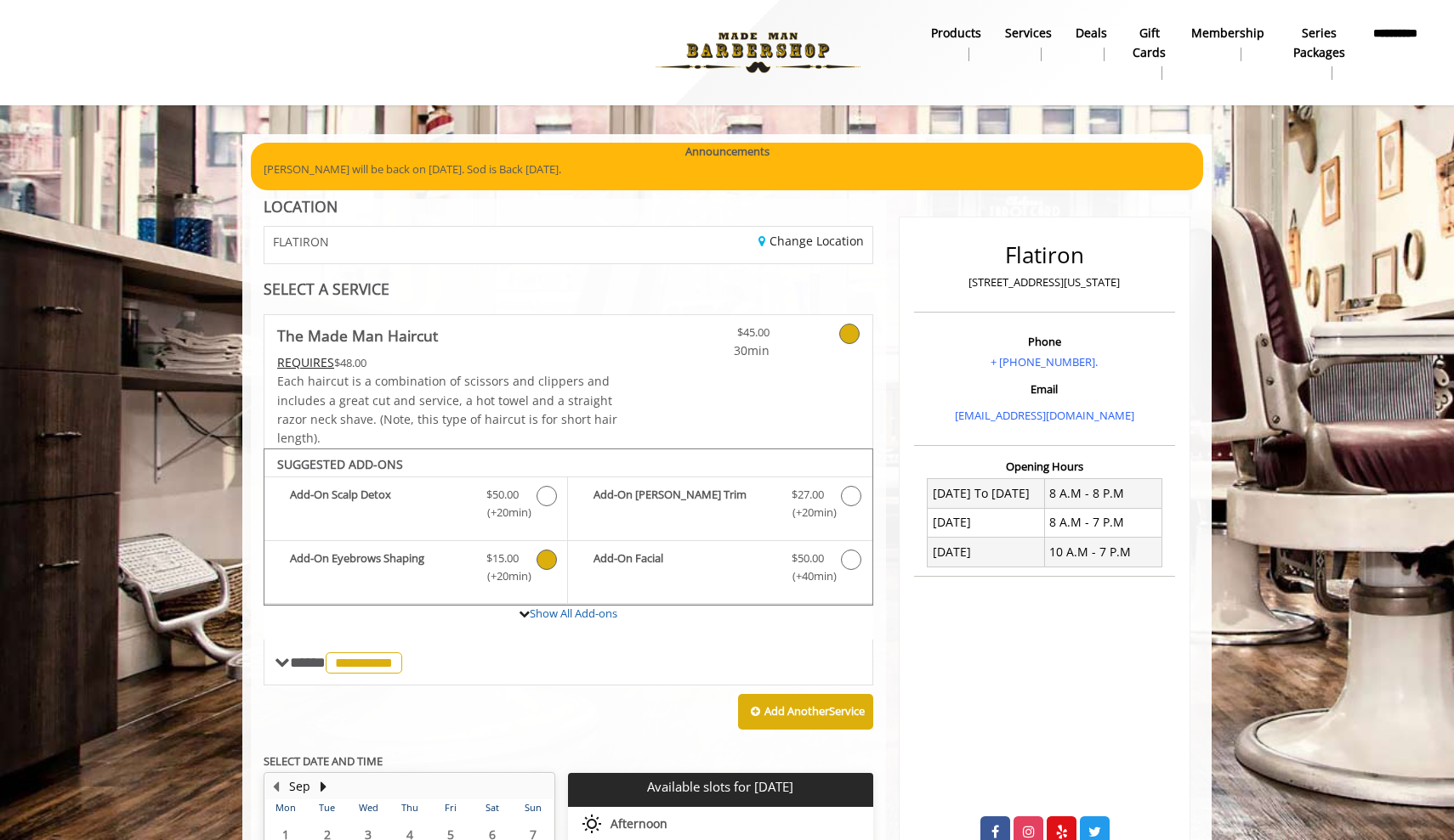
scroll to position [0, 0]
click at [545, 559] on icon "The Made Man Haircut Add-onS" at bounding box center [546, 559] width 20 height 20
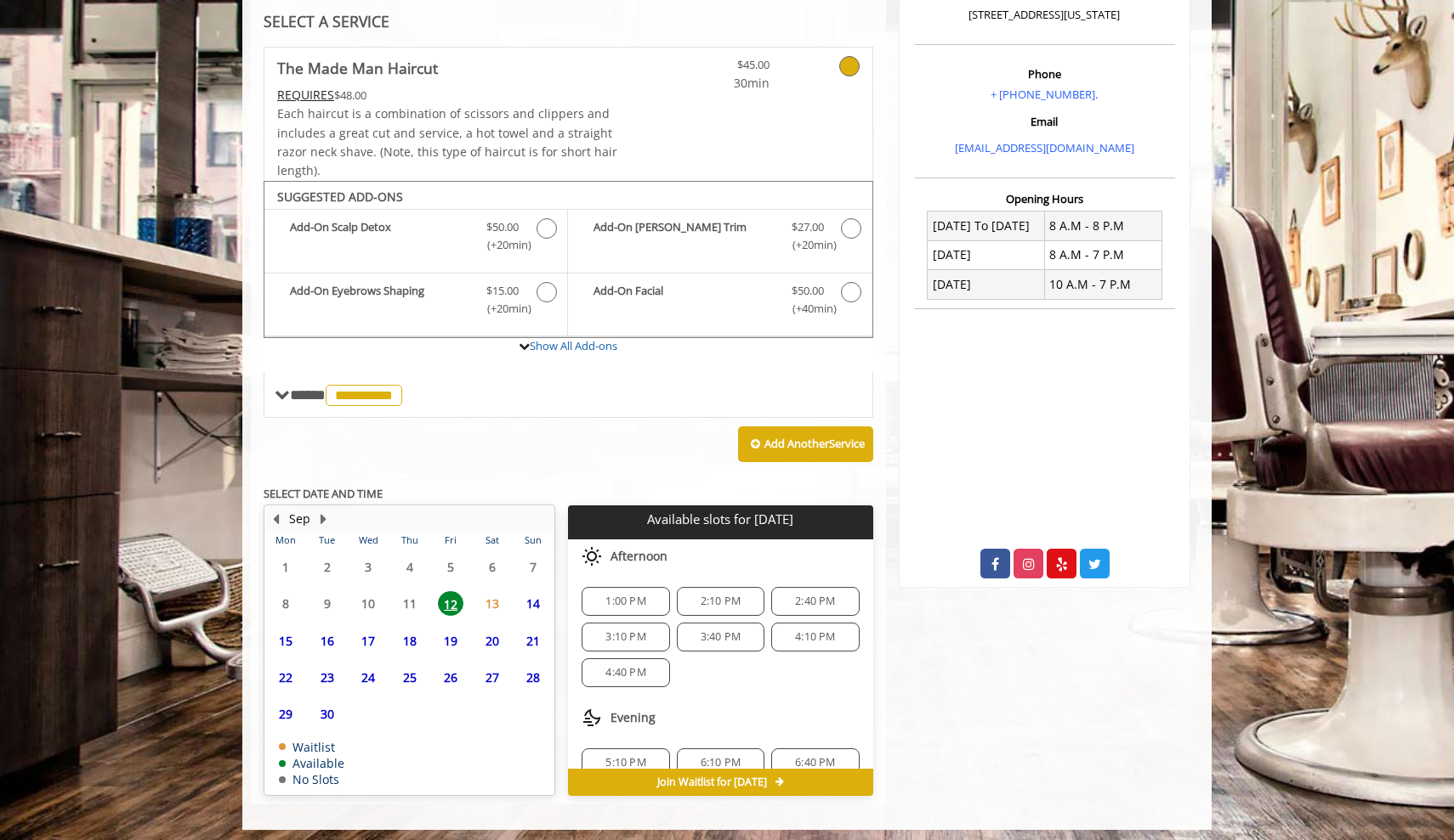
scroll to position [266, 0]
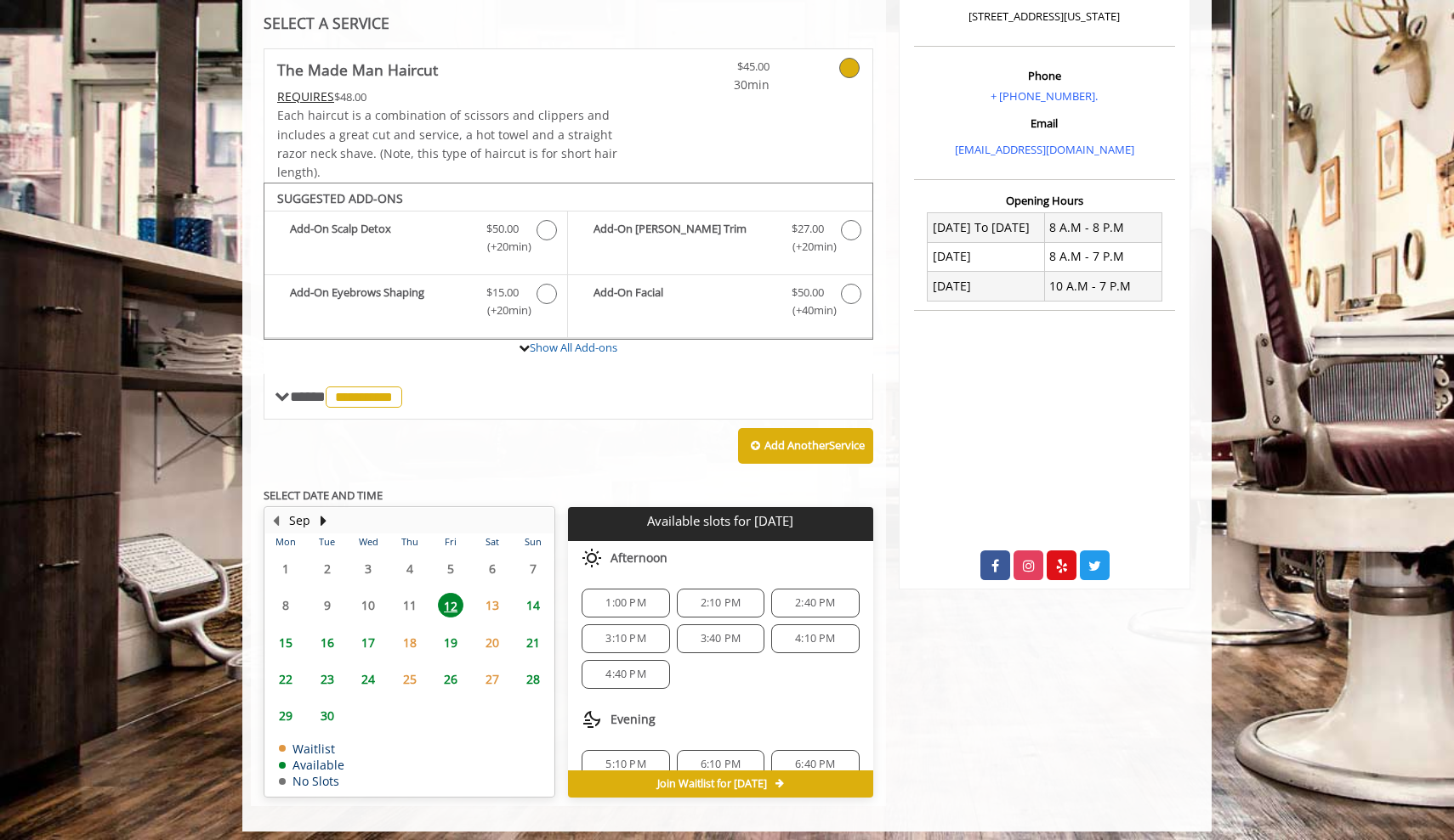
click at [631, 632] on span "3:10 PM" at bounding box center [625, 638] width 40 height 13
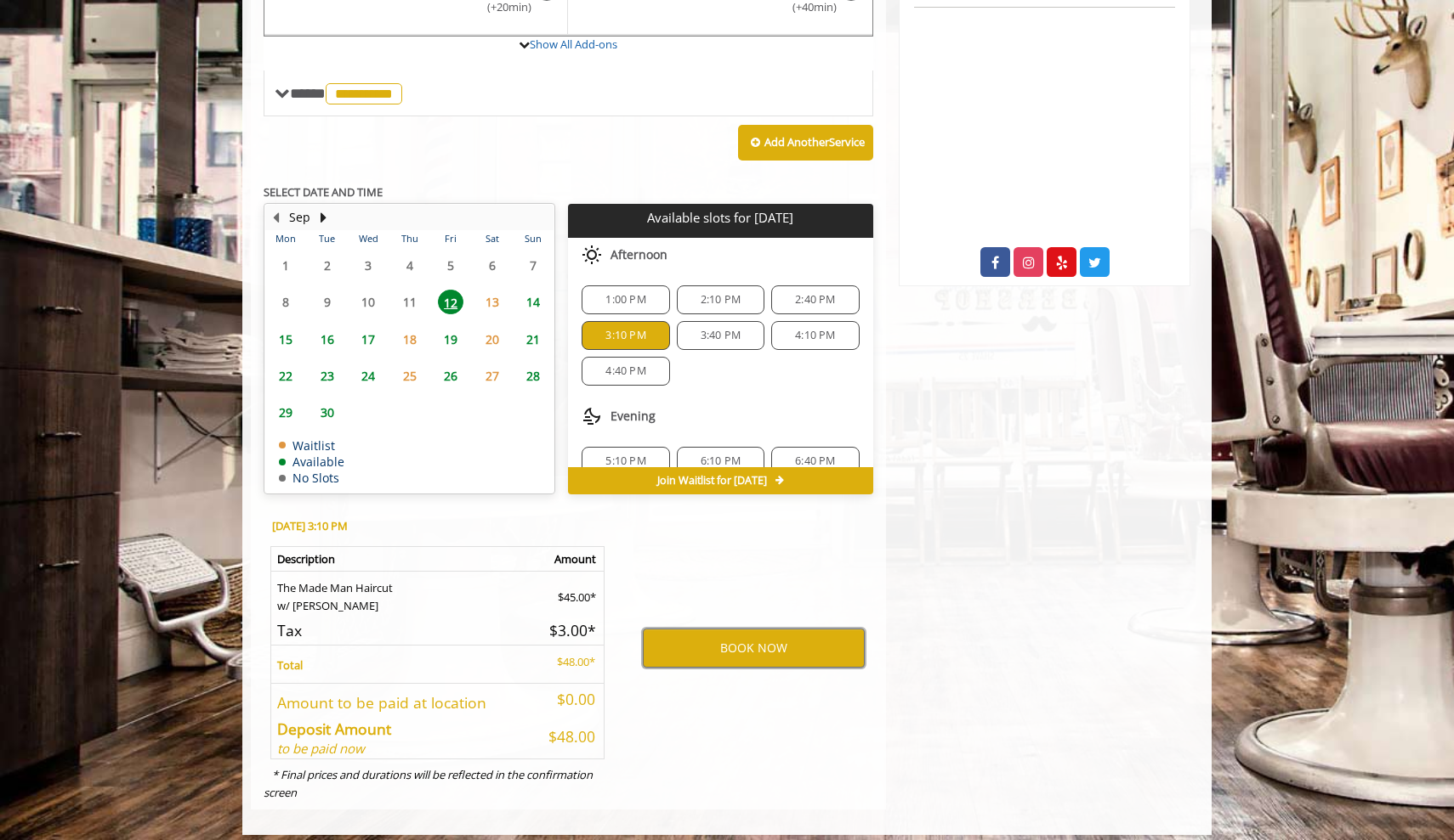
scroll to position [568, 0]
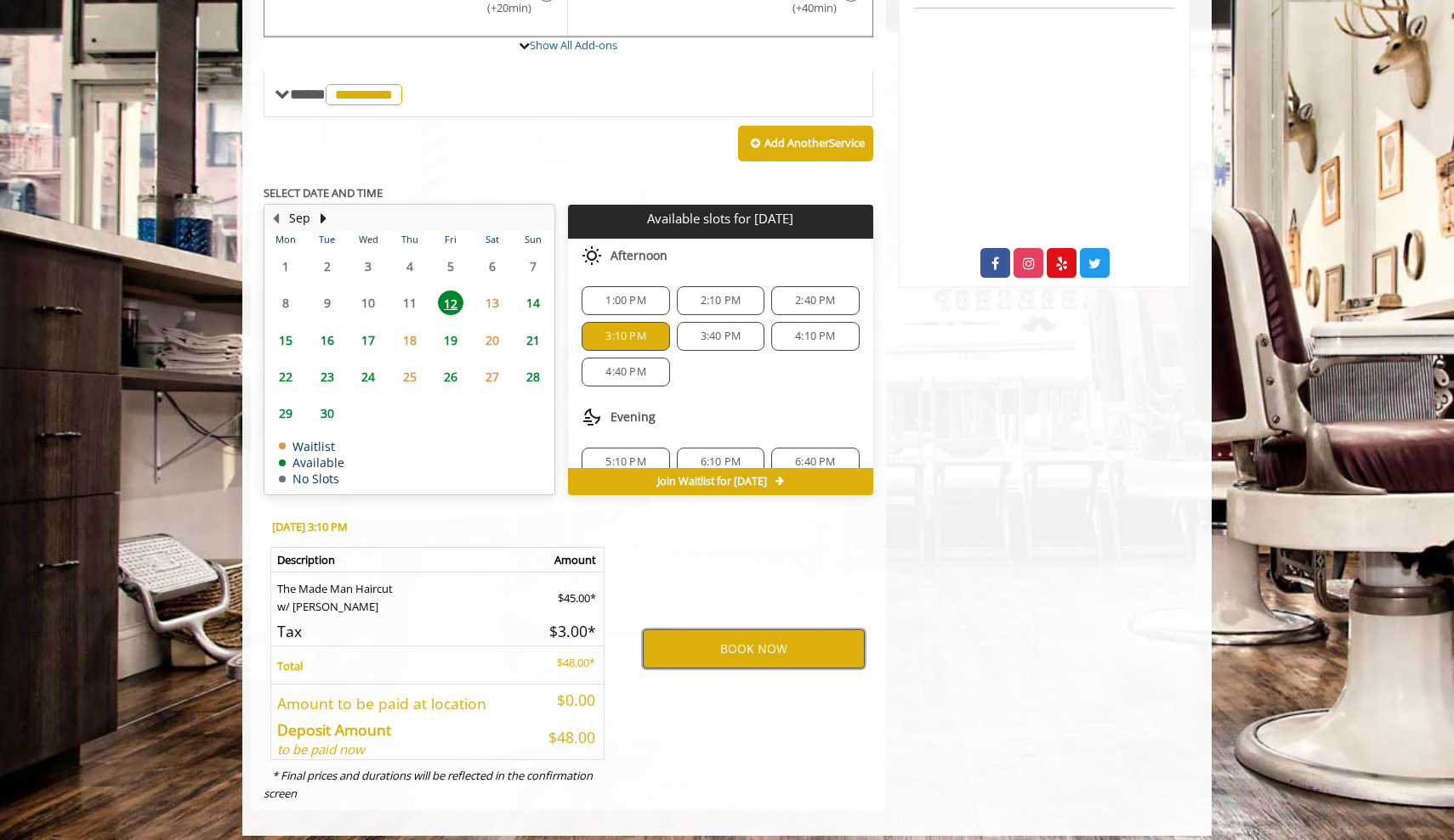
click at [720, 647] on button "BOOK NOW" at bounding box center [753, 649] width 222 height 39
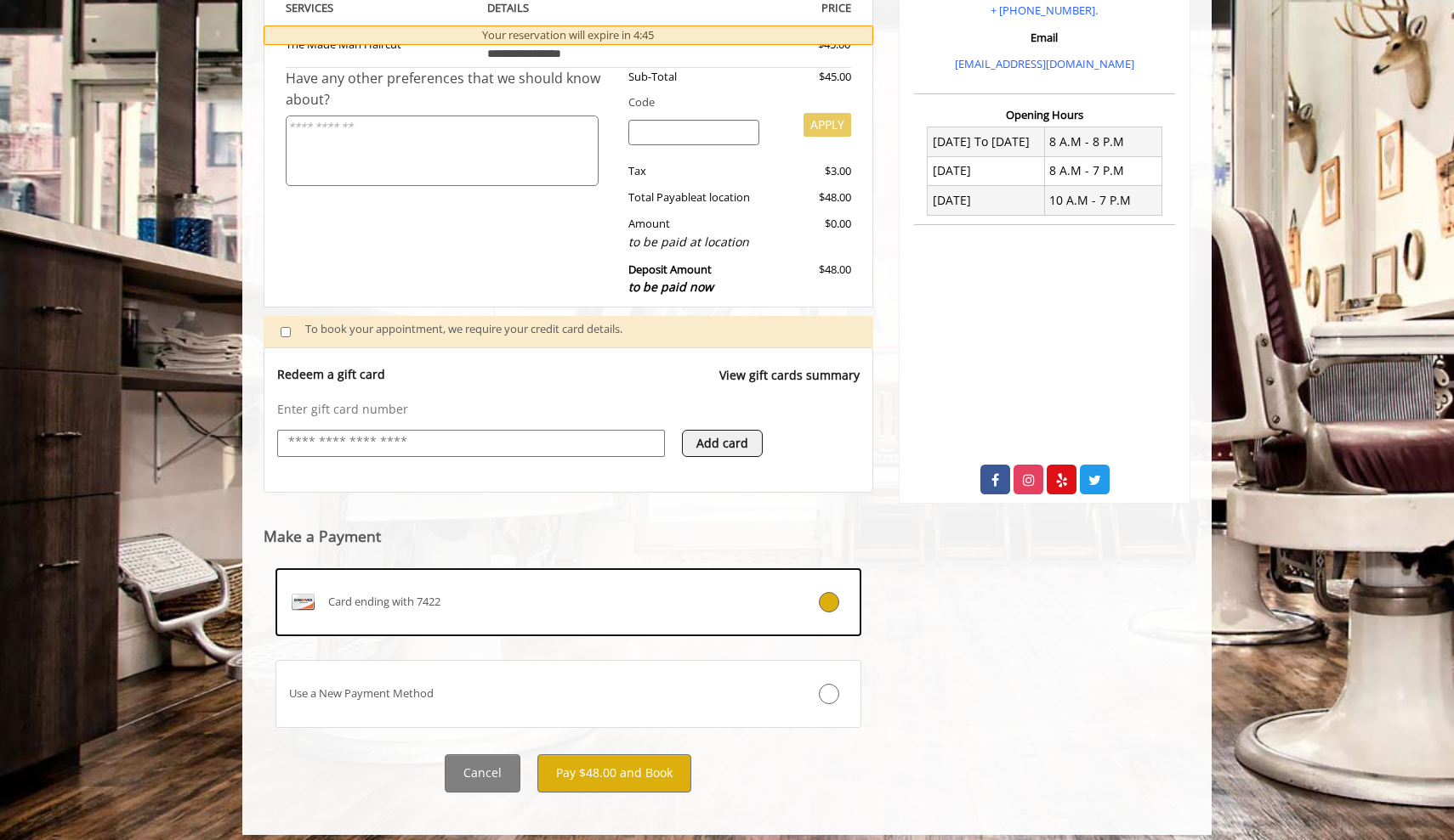
scroll to position [351, 0]
